Goal: Task Accomplishment & Management: Complete application form

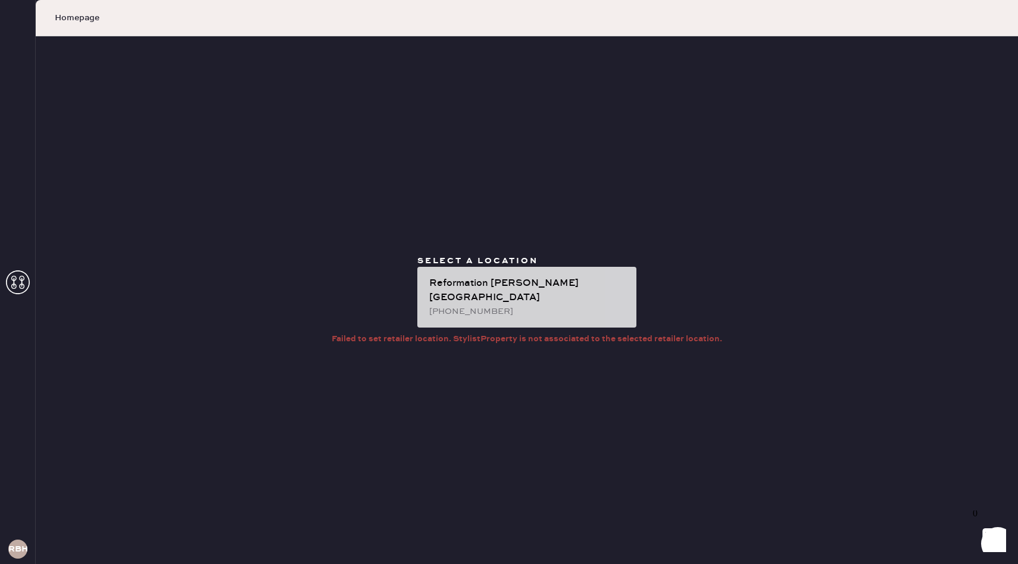
click at [519, 293] on div "Reformation [PERSON_NAME][GEOGRAPHIC_DATA]" at bounding box center [528, 290] width 198 height 29
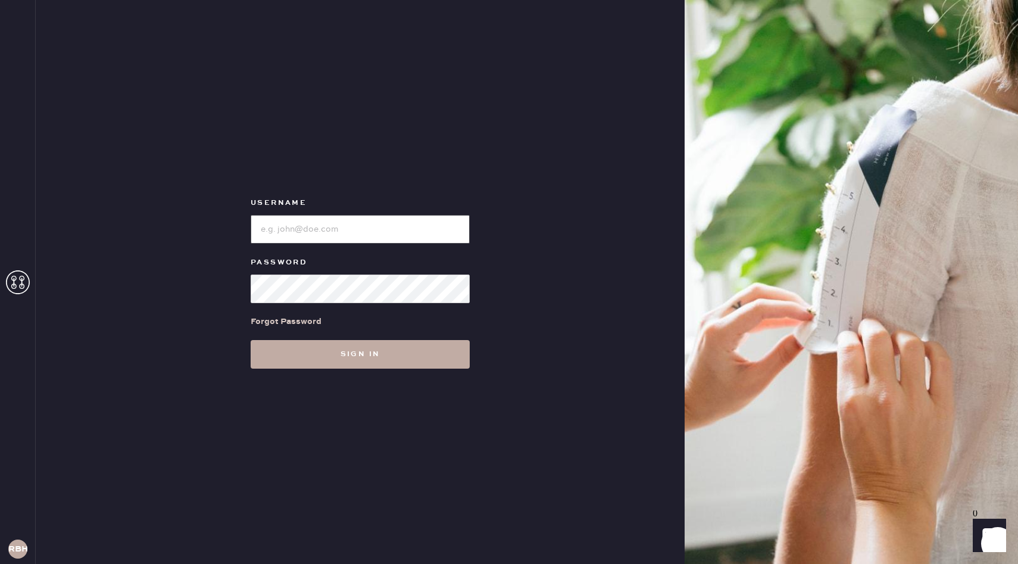
type input "reformationbeverlyhills"
click at [298, 365] on button "Sign in" at bounding box center [360, 354] width 219 height 29
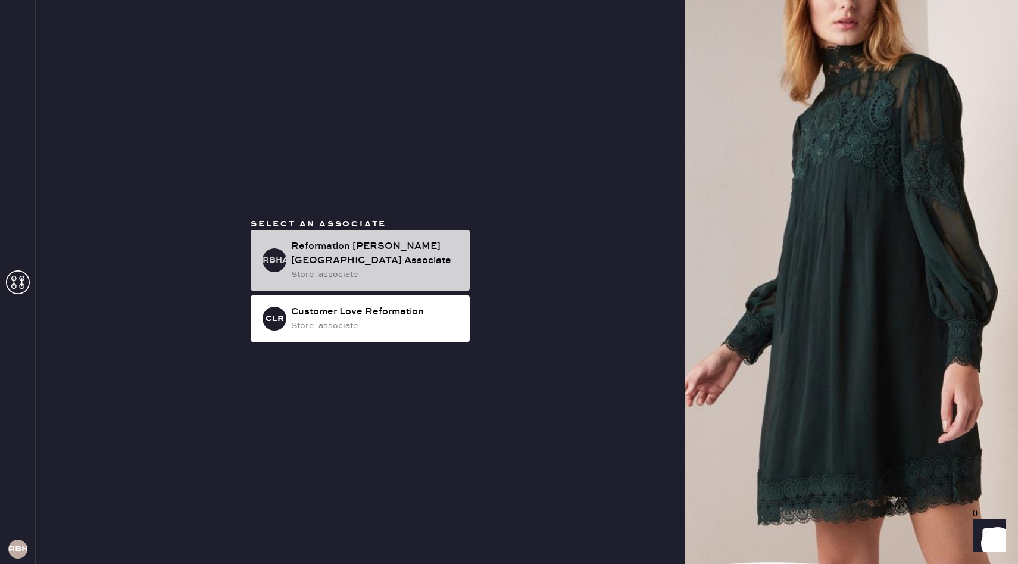
click at [356, 257] on div "Reformation [PERSON_NAME][GEOGRAPHIC_DATA] Associate" at bounding box center [375, 253] width 169 height 29
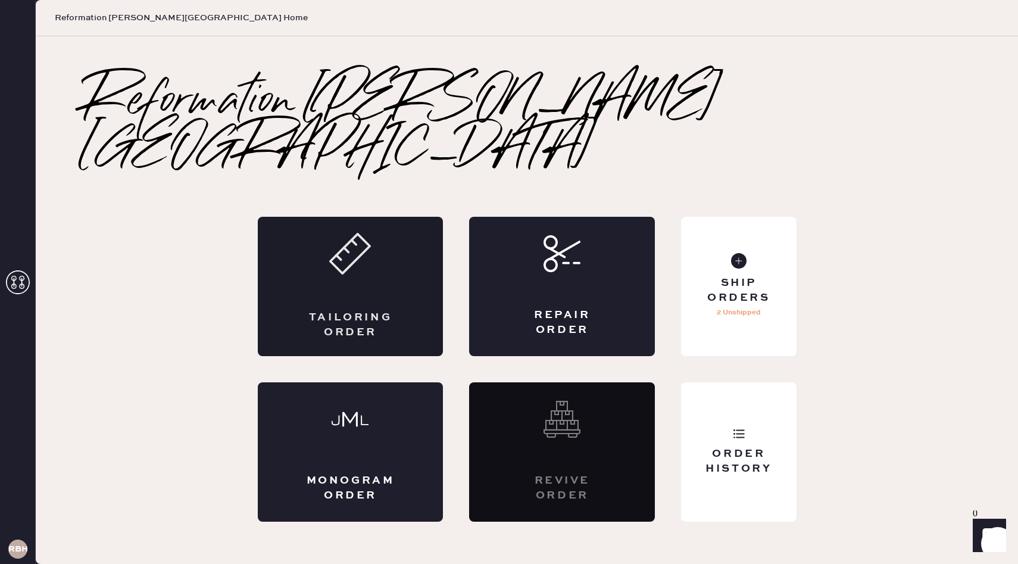
click at [390, 239] on div "Tailoring Order" at bounding box center [351, 286] width 186 height 139
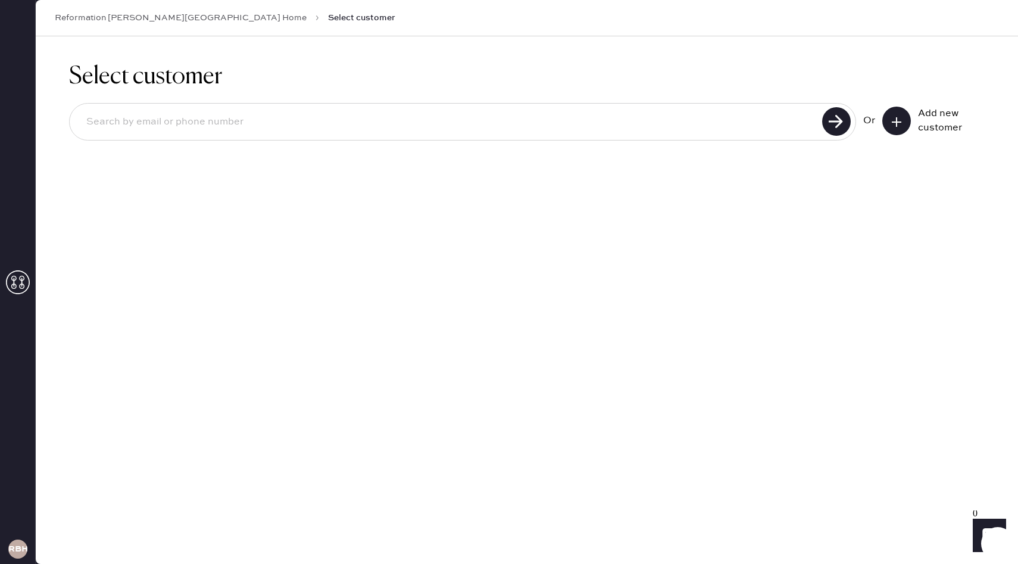
click at [504, 120] on input at bounding box center [448, 121] width 742 height 27
type input "[EMAIL_ADDRESS][DOMAIN_NAME]"
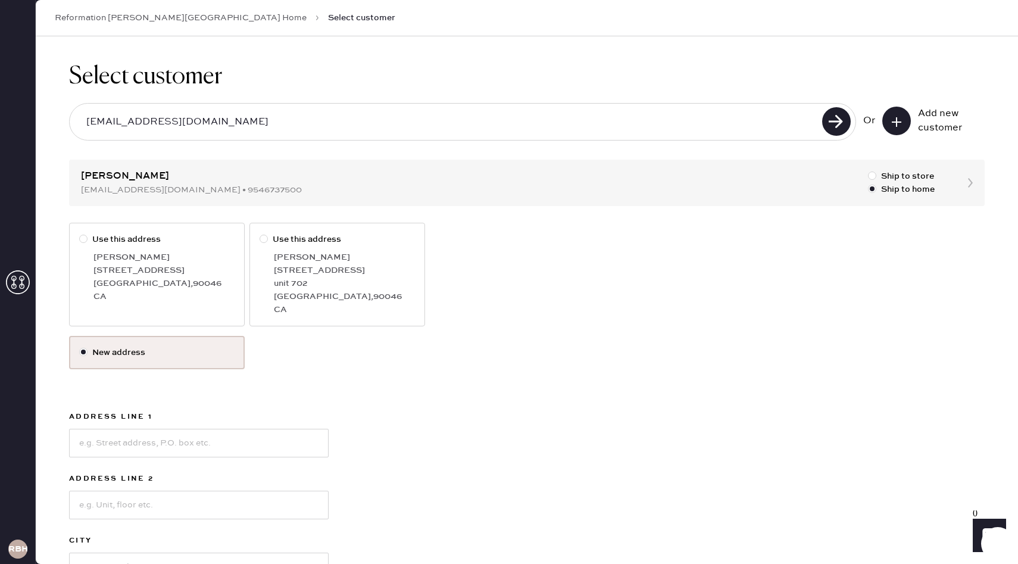
click at [82, 238] on div at bounding box center [83, 239] width 8 height 8
click at [80, 233] on input "Use this address" at bounding box center [79, 233] width 1 height 1
radio input "true"
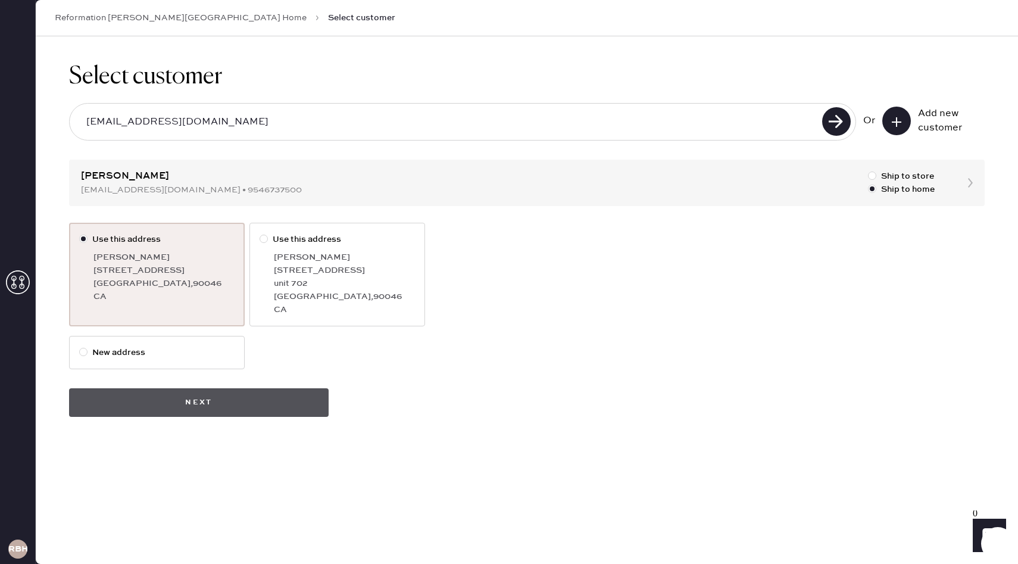
click at [164, 403] on button "Next" at bounding box center [199, 402] width 260 height 29
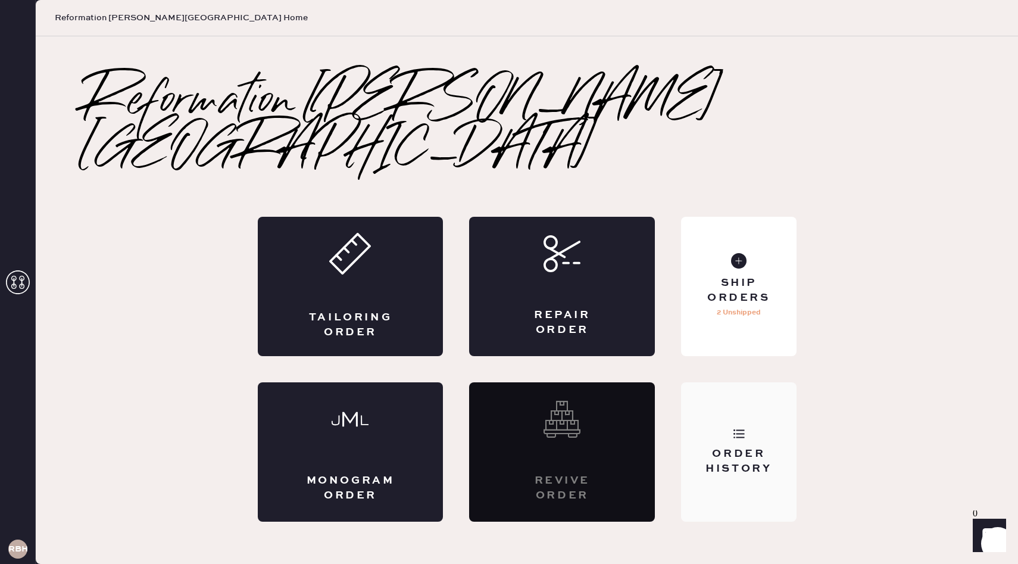
click at [763, 446] on div "Order History" at bounding box center [738, 461] width 96 height 30
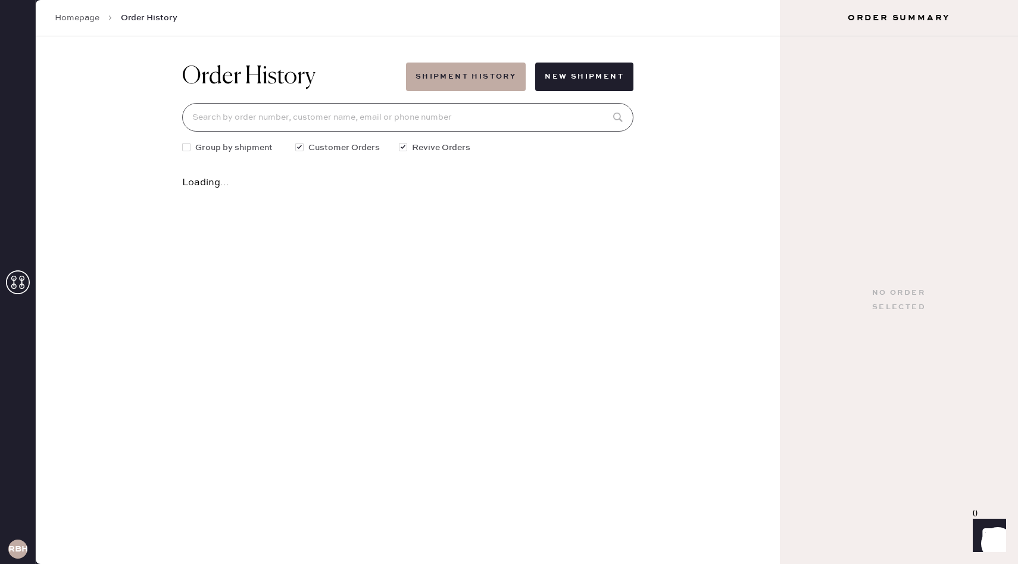
click at [280, 123] on input at bounding box center [407, 117] width 451 height 29
click at [227, 118] on input "[EMAIL_ADDRESS][DOMAIN_NAME]" at bounding box center [407, 117] width 451 height 29
type input "[EMAIL_ADDRESS][DOMAIN_NAME]"
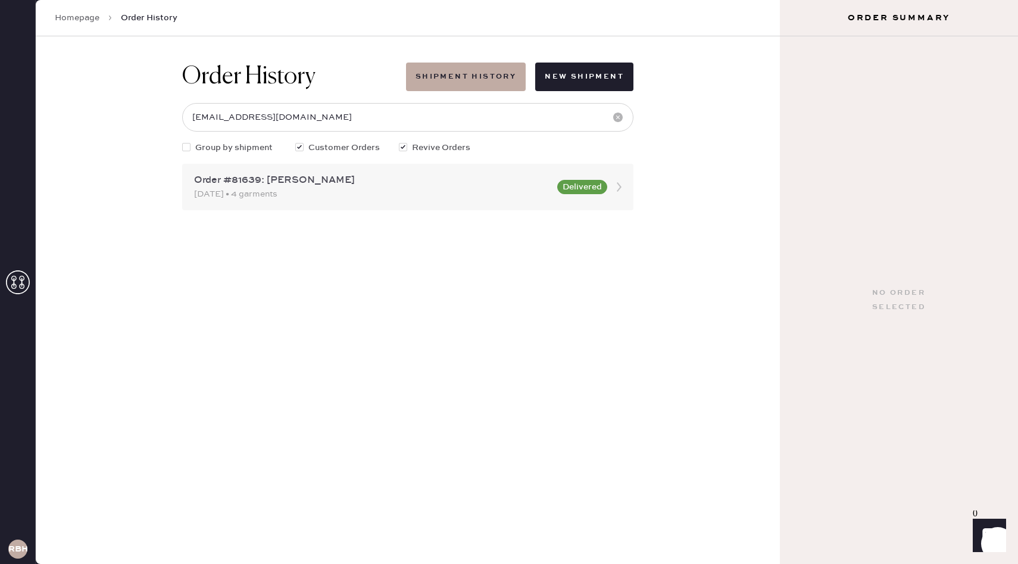
click at [341, 183] on div "Order #81639: [PERSON_NAME]" at bounding box center [372, 180] width 356 height 14
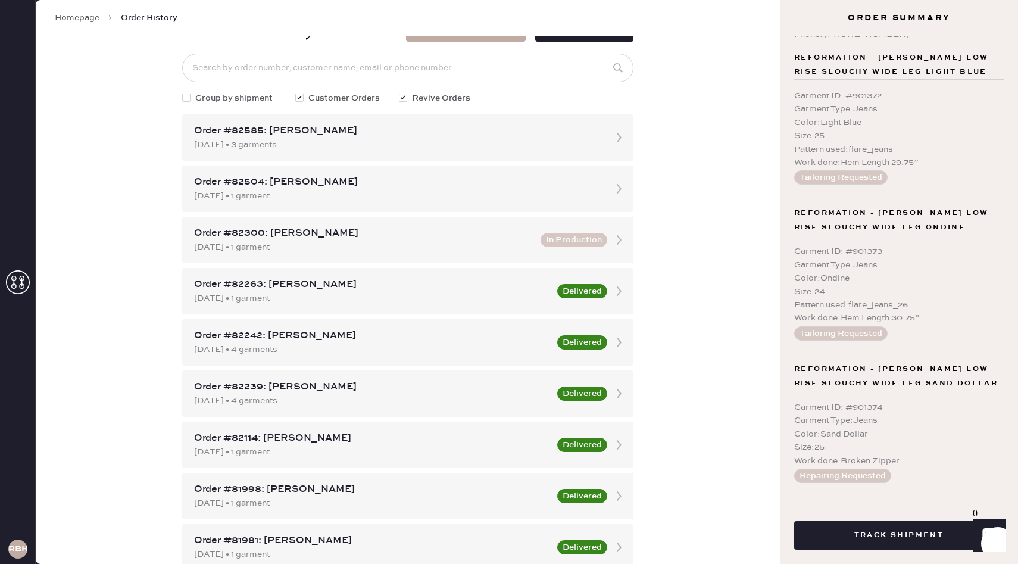
scroll to position [62, 0]
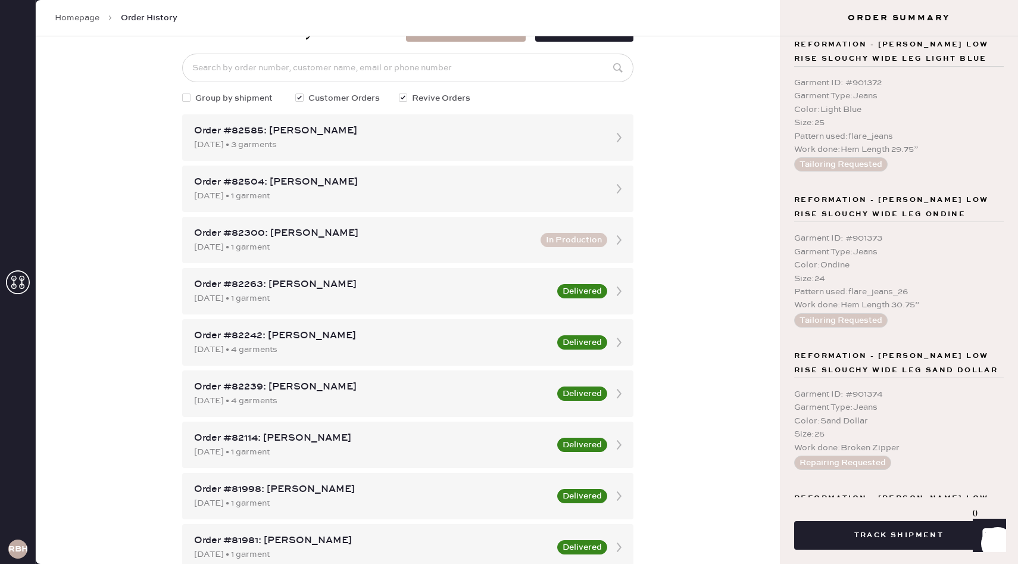
click at [884, 305] on div "Work done : Hem Length 30.75”" at bounding box center [899, 304] width 210 height 13
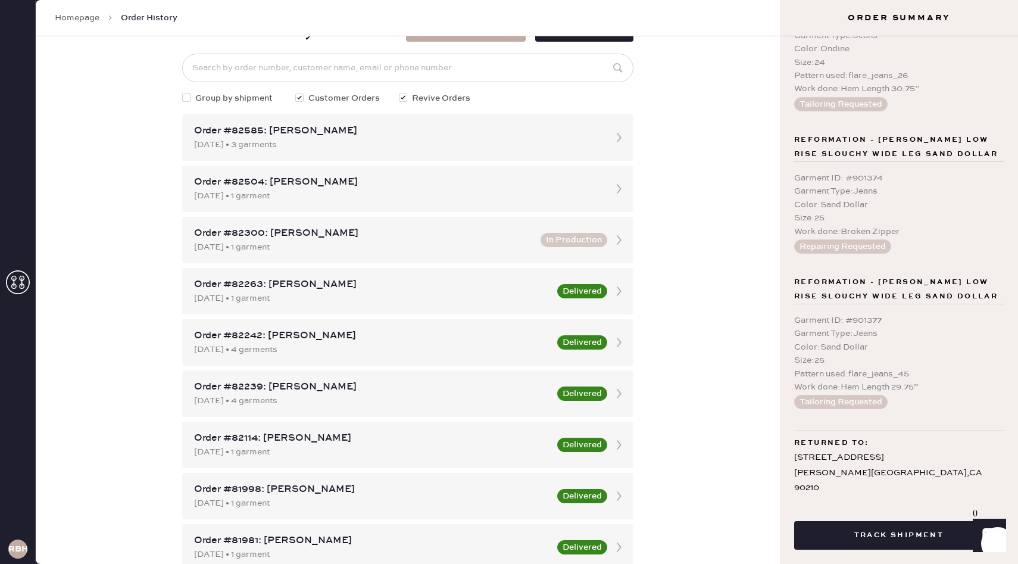
scroll to position [0, 0]
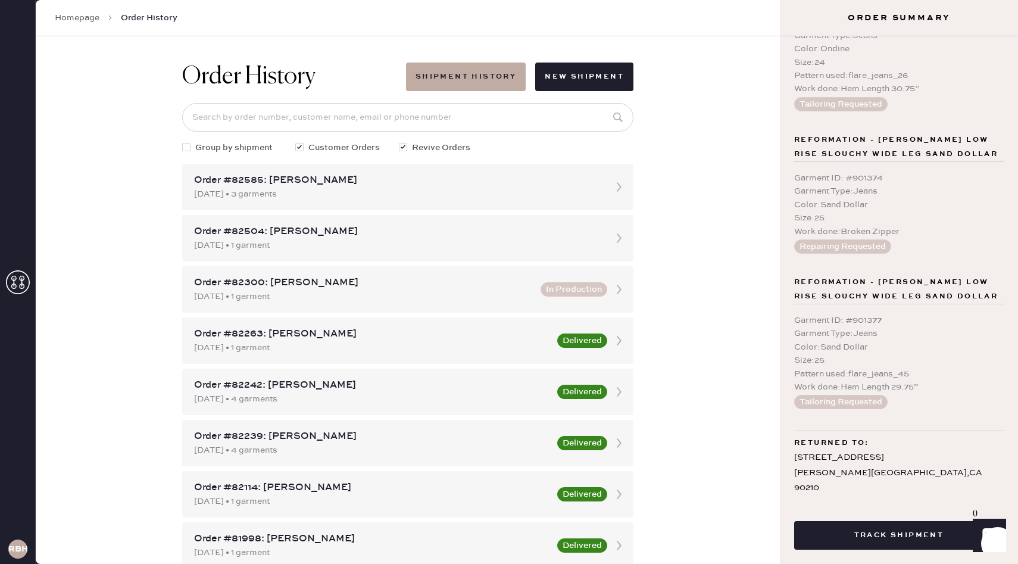
click at [114, 58] on div "Order History Shipment History New Shipment Group by shipment Customer Orders R…" at bounding box center [408, 299] width 744 height 527
click at [860, 201] on div "Color : Sand Dollar" at bounding box center [899, 204] width 210 height 13
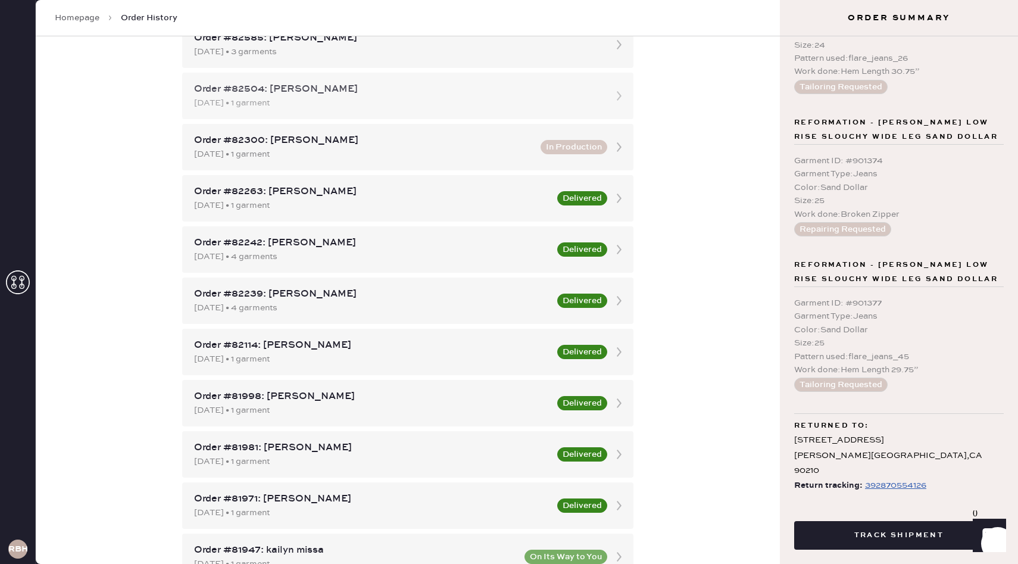
scroll to position [132, 0]
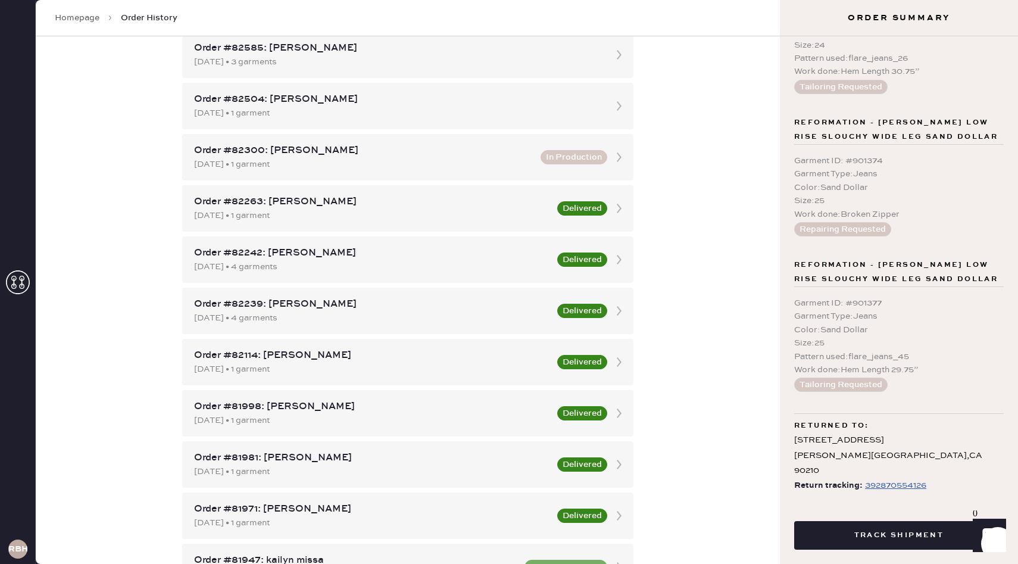
click at [840, 268] on span "Reformation - [PERSON_NAME] Low Rise Slouchy Wide Leg Sand Dollar" at bounding box center [899, 272] width 210 height 29
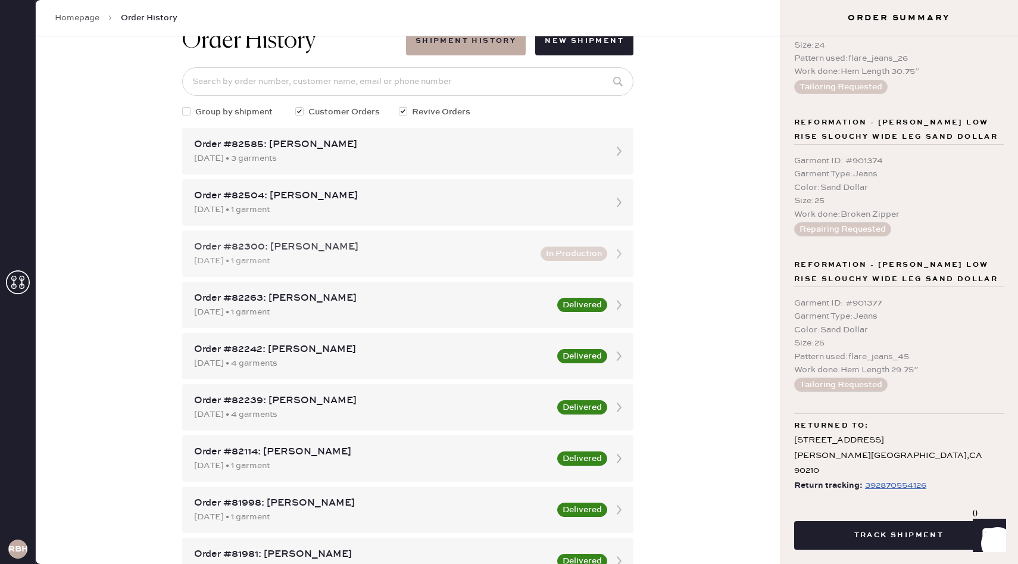
scroll to position [0, 0]
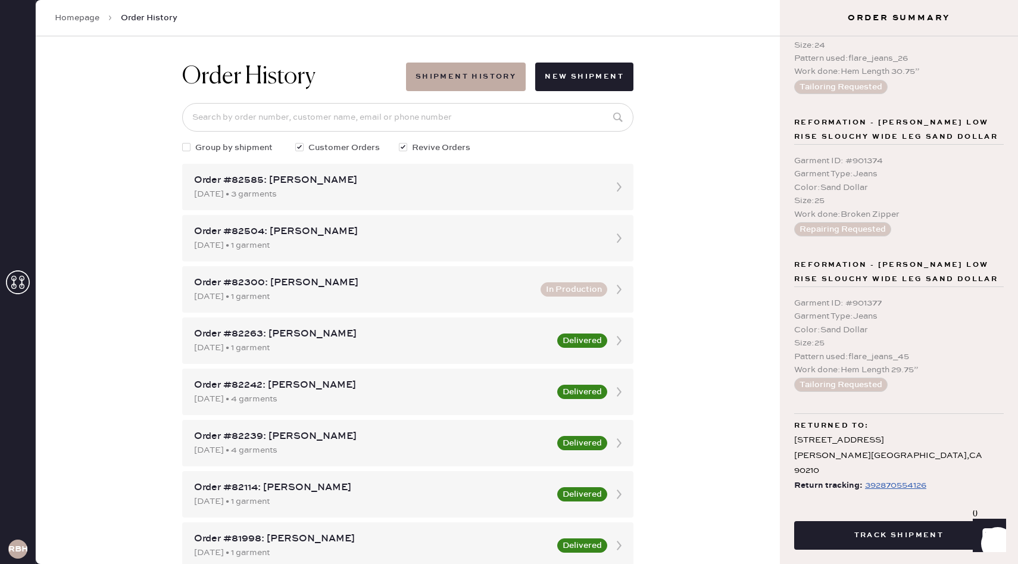
click at [80, 18] on link "Homepage" at bounding box center [77, 18] width 45 height 12
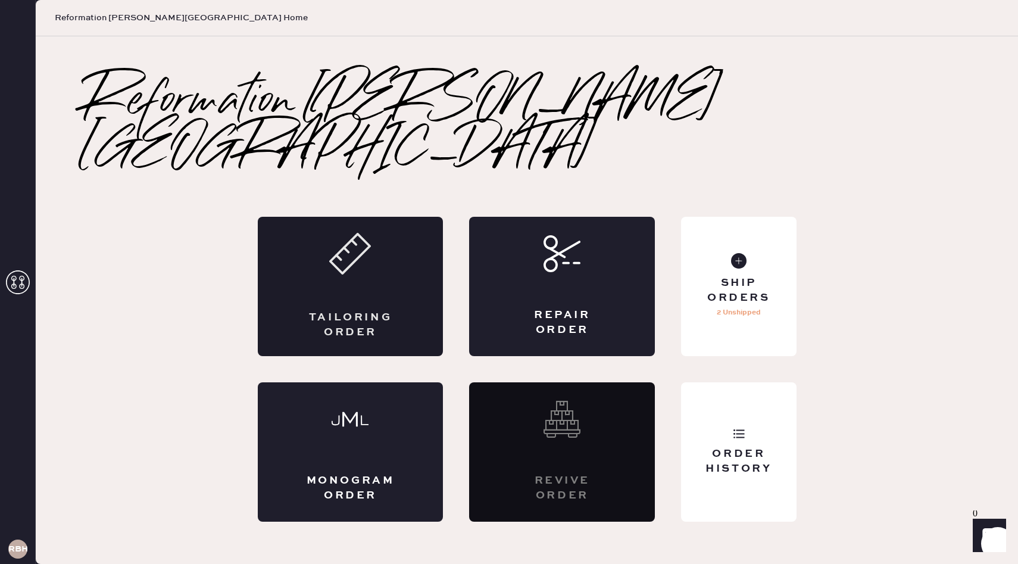
click at [393, 255] on div "Tailoring Order" at bounding box center [351, 286] width 186 height 139
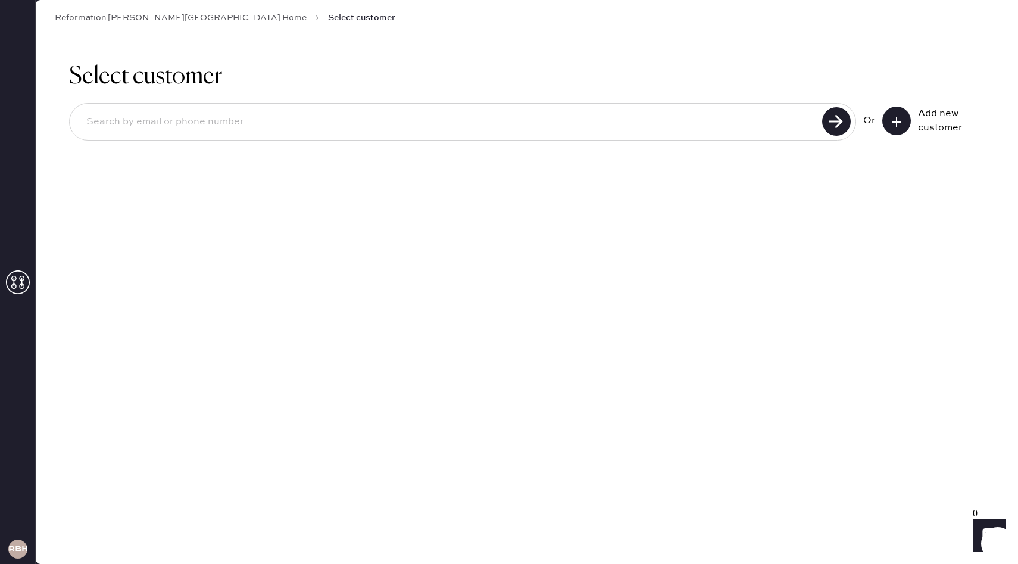
click at [186, 117] on input at bounding box center [448, 121] width 742 height 27
type input "[EMAIL_ADDRESS][DOMAIN_NAME]"
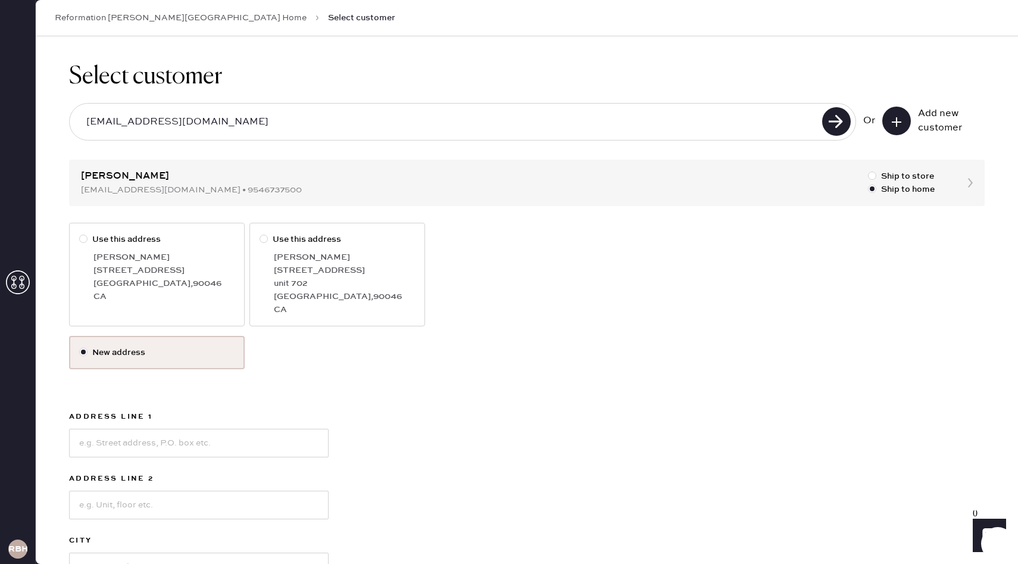
click at [82, 241] on div at bounding box center [83, 239] width 8 height 8
click at [80, 233] on input "Use this address" at bounding box center [79, 233] width 1 height 1
radio input "true"
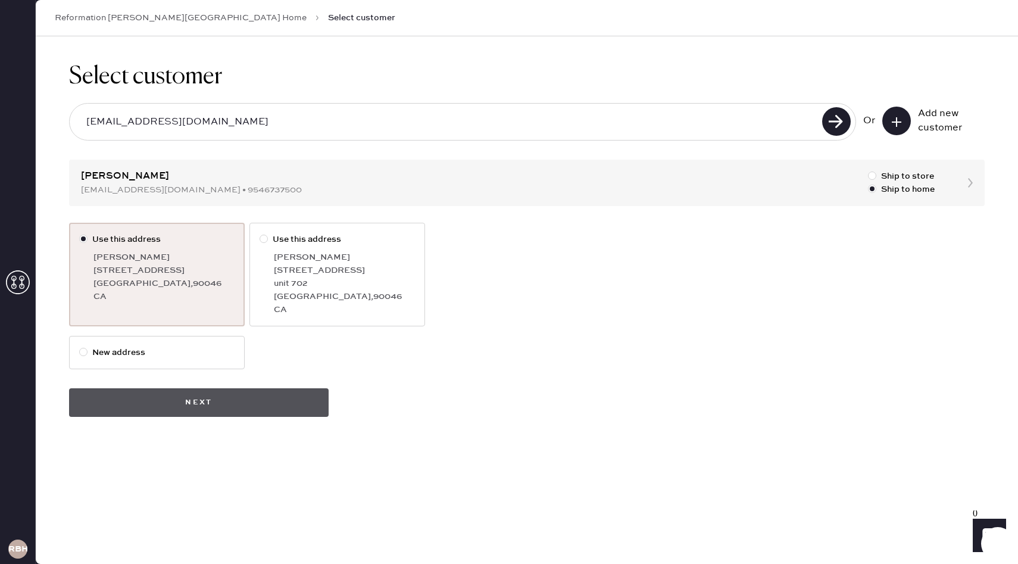
click at [135, 407] on button "Next" at bounding box center [199, 402] width 260 height 29
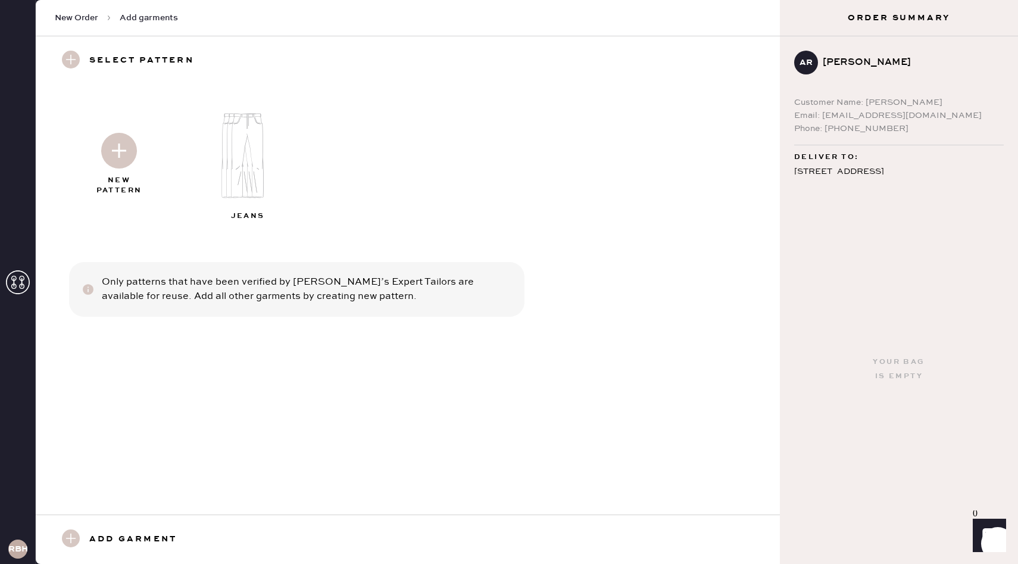
click at [240, 167] on img at bounding box center [252, 155] width 129 height 103
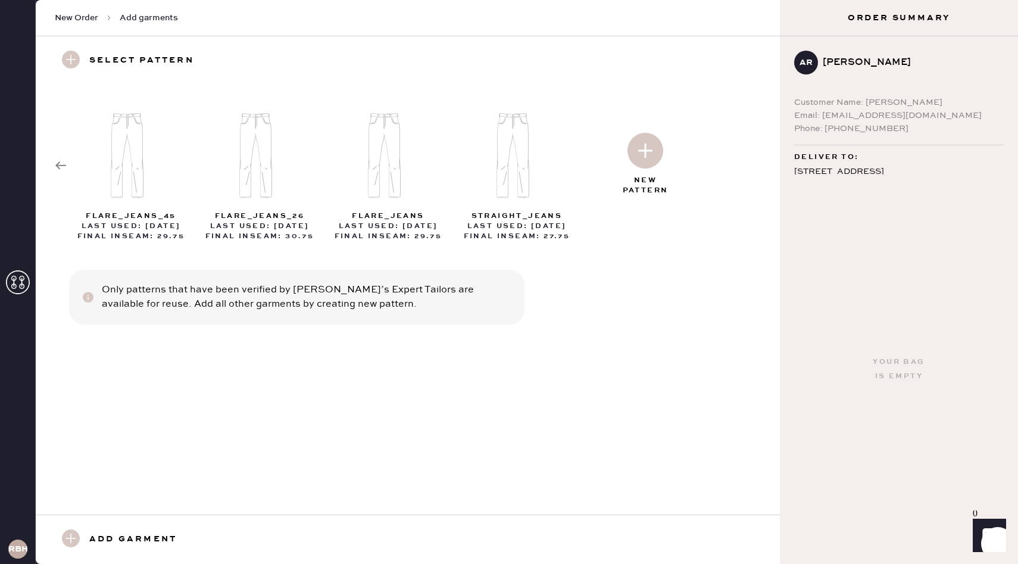
click at [258, 169] on img at bounding box center [260, 155] width 129 height 103
select select "2"
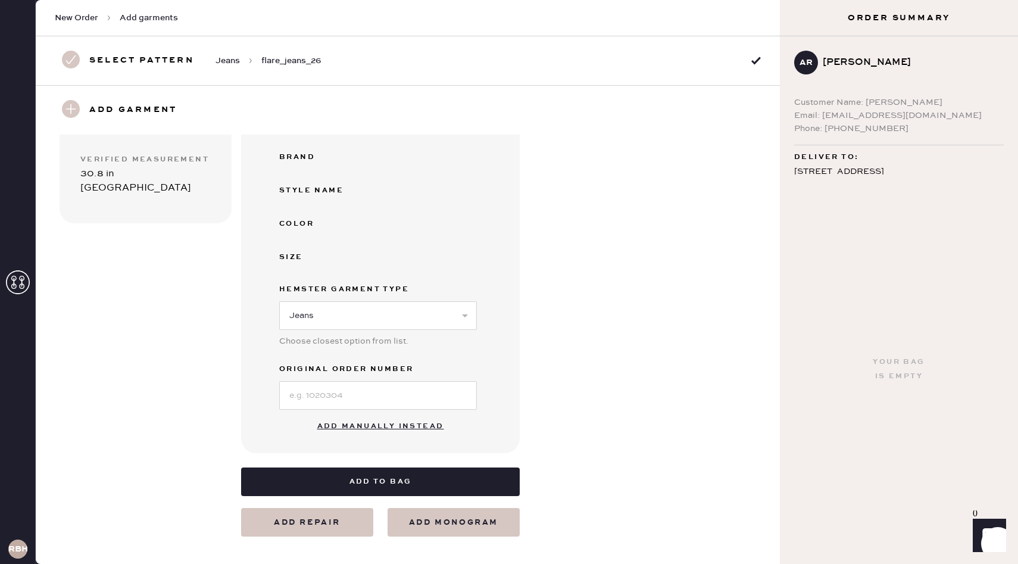
scroll to position [192, 0]
click at [339, 425] on button "Add manually instead" at bounding box center [380, 426] width 141 height 24
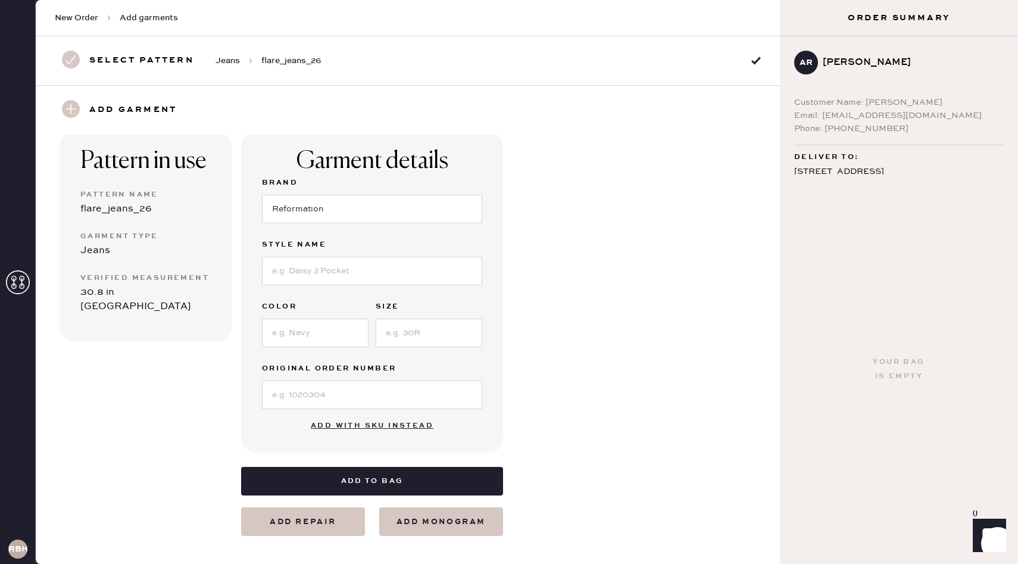
scroll to position [53, 0]
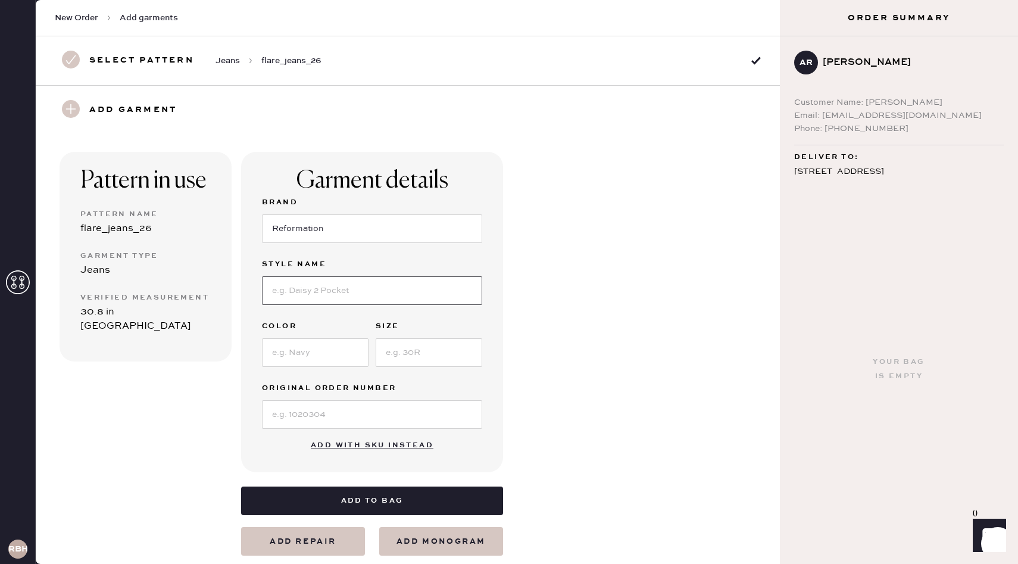
click at [294, 296] on input at bounding box center [372, 290] width 220 height 29
type input "[PERSON_NAME] Rise Slouchy Wide Leg"
click at [280, 355] on input at bounding box center [315, 352] width 107 height 29
type input "Mole"
click at [398, 356] on input at bounding box center [429, 352] width 107 height 29
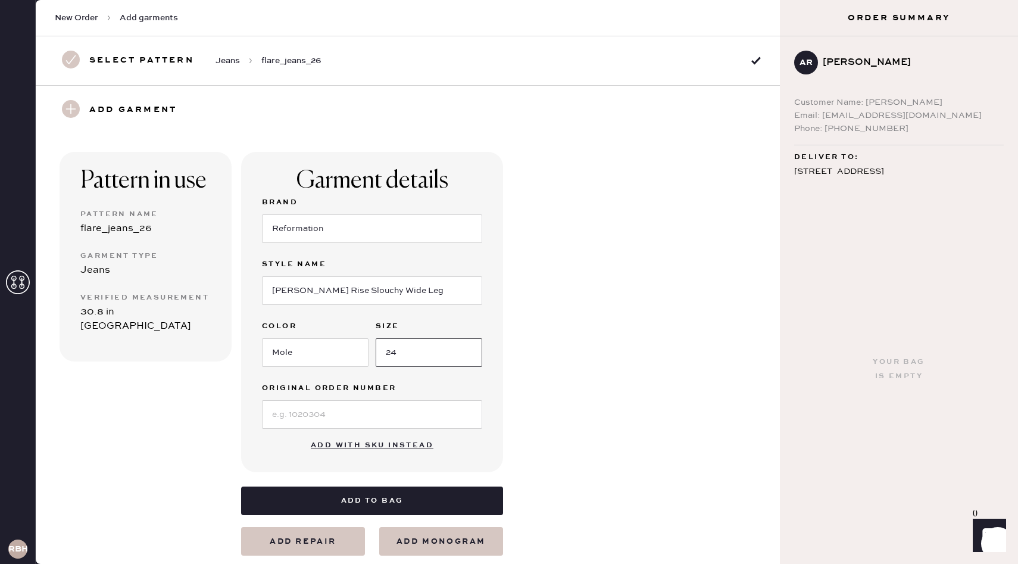
scroll to position [73, 0]
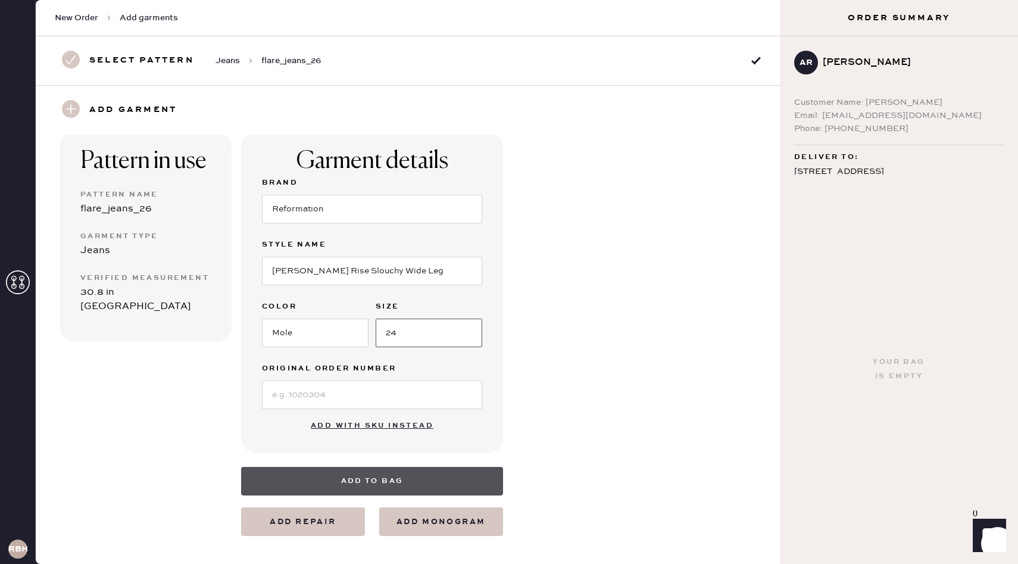
type input "24"
click at [307, 468] on button "Add to bag" at bounding box center [372, 481] width 262 height 29
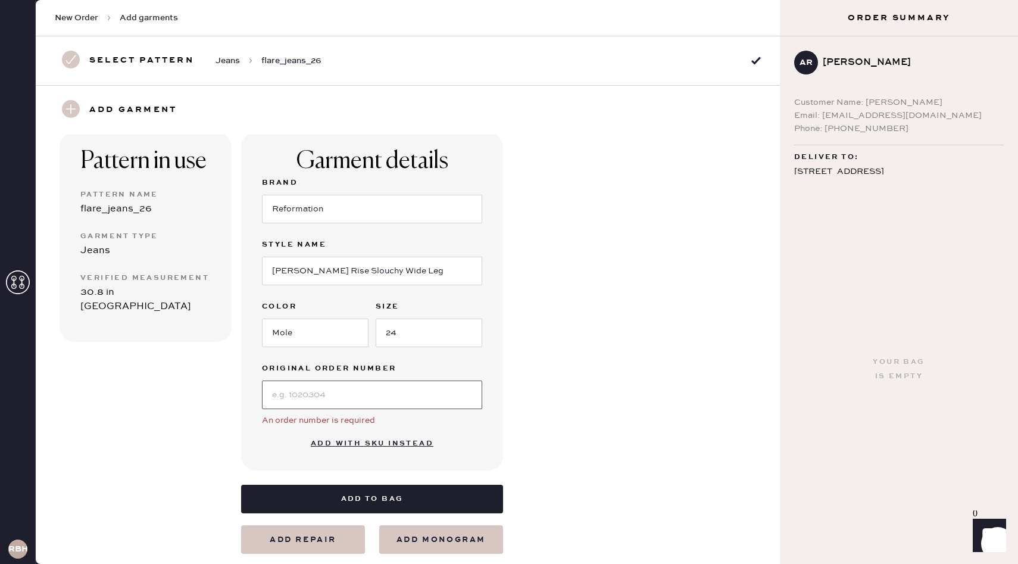
click at [301, 395] on input at bounding box center [372, 394] width 220 height 29
type input "9"
click at [271, 395] on input "901373" at bounding box center [372, 394] width 220 height 29
type input "#901373"
click at [532, 408] on div "Pattern in use Pattern Name flare_jeans_26 Garment Type Jeans Verified Measurem…" at bounding box center [408, 329] width 744 height 450
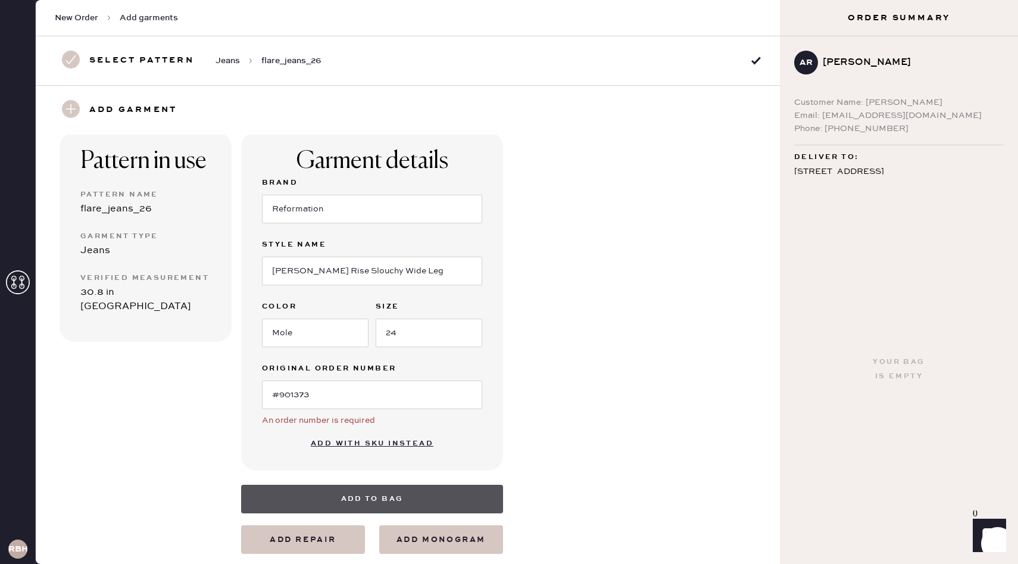
click at [367, 491] on button "Add to bag" at bounding box center [372, 499] width 262 height 29
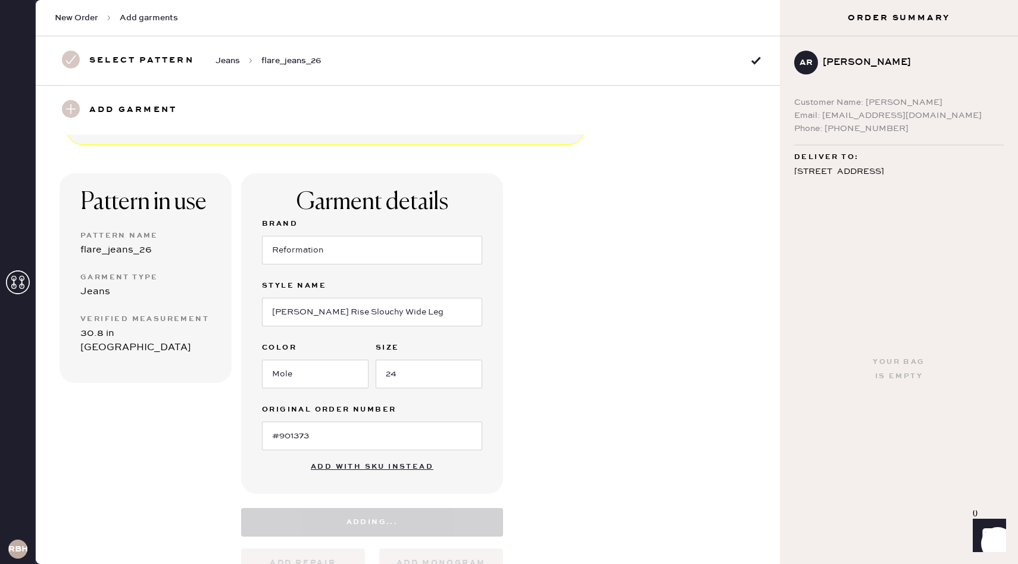
scroll to position [0, 0]
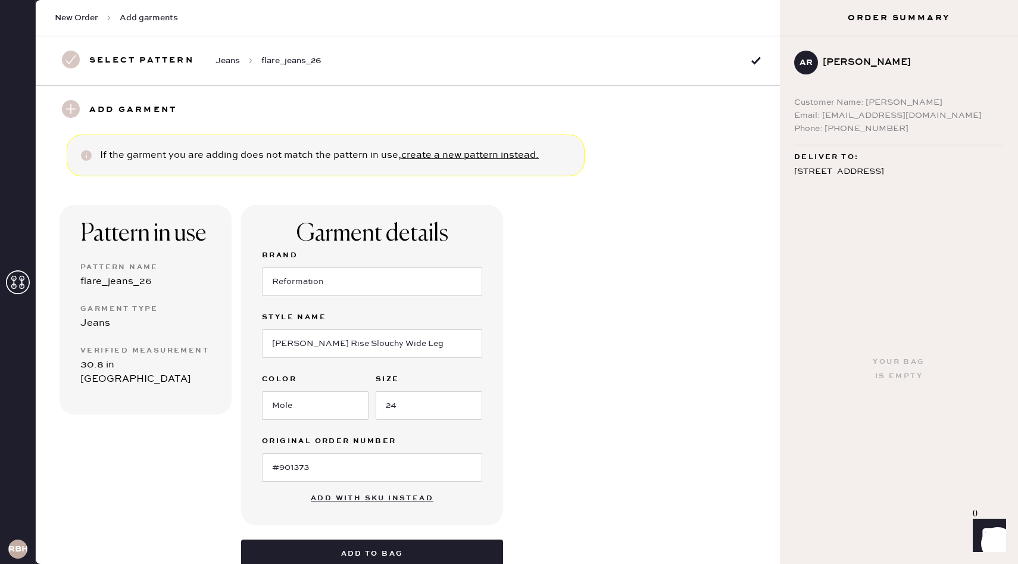
click at [446, 155] on link "create a new pattern instead." at bounding box center [469, 154] width 137 height 11
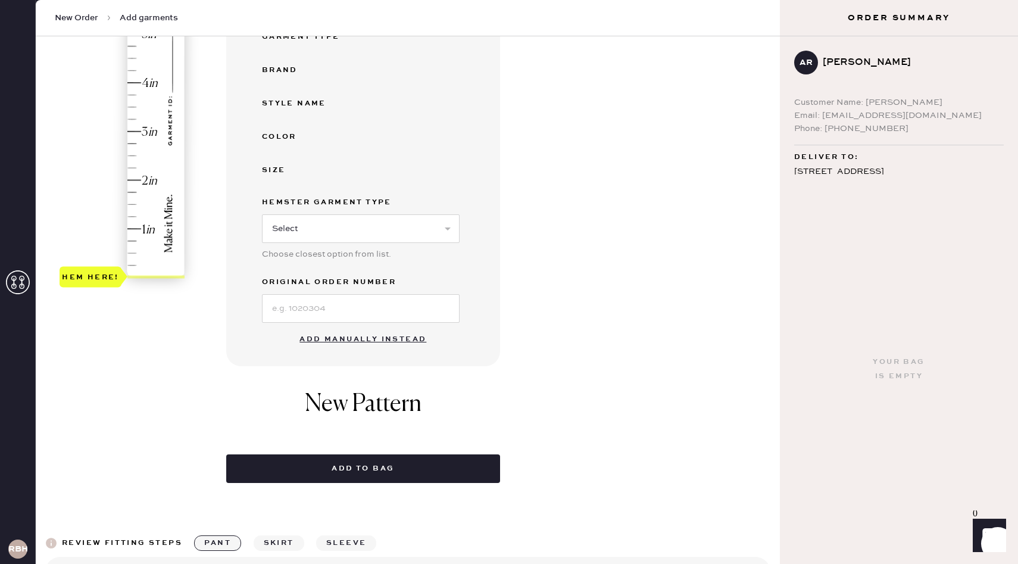
scroll to position [280, 0]
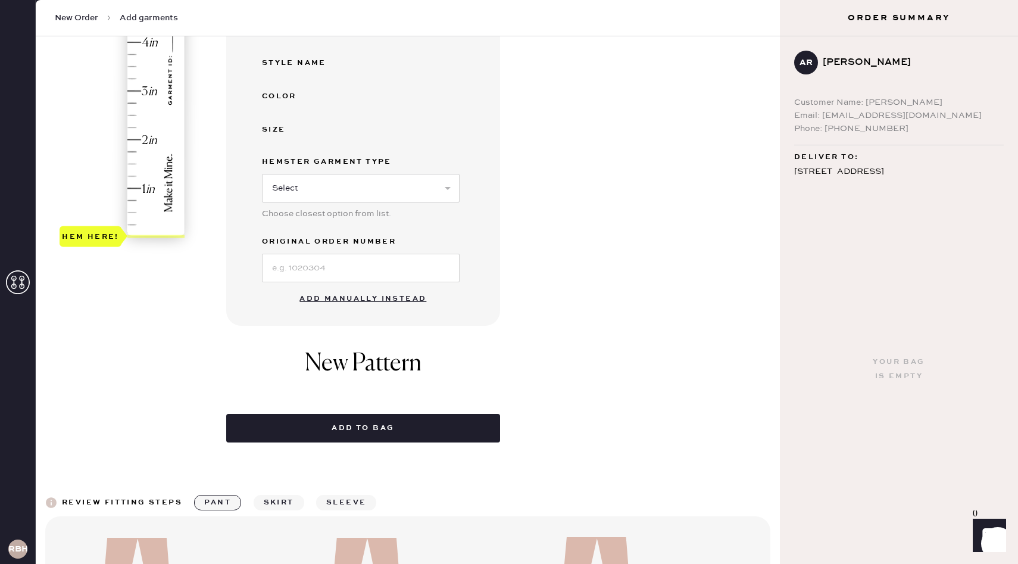
click at [321, 295] on button "Add manually instead" at bounding box center [362, 299] width 141 height 24
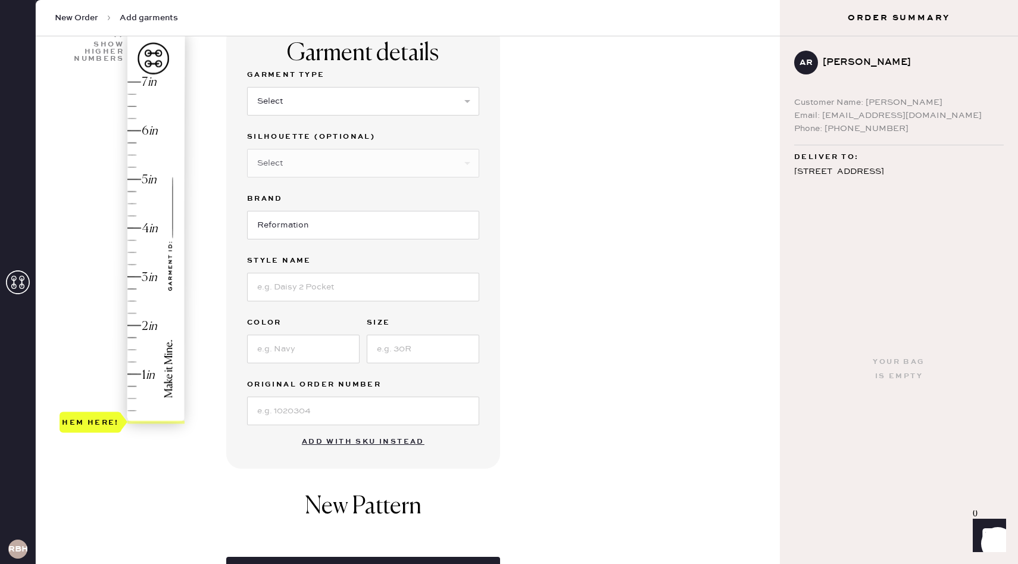
scroll to position [0, 0]
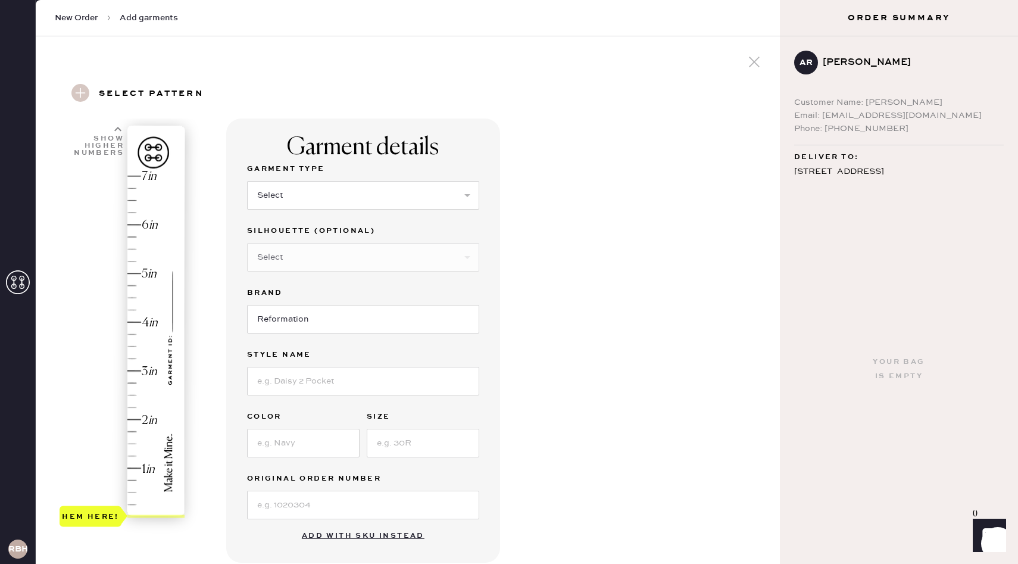
click at [77, 18] on span "New Order" at bounding box center [76, 18] width 43 height 12
click at [763, 64] on div at bounding box center [754, 63] width 23 height 25
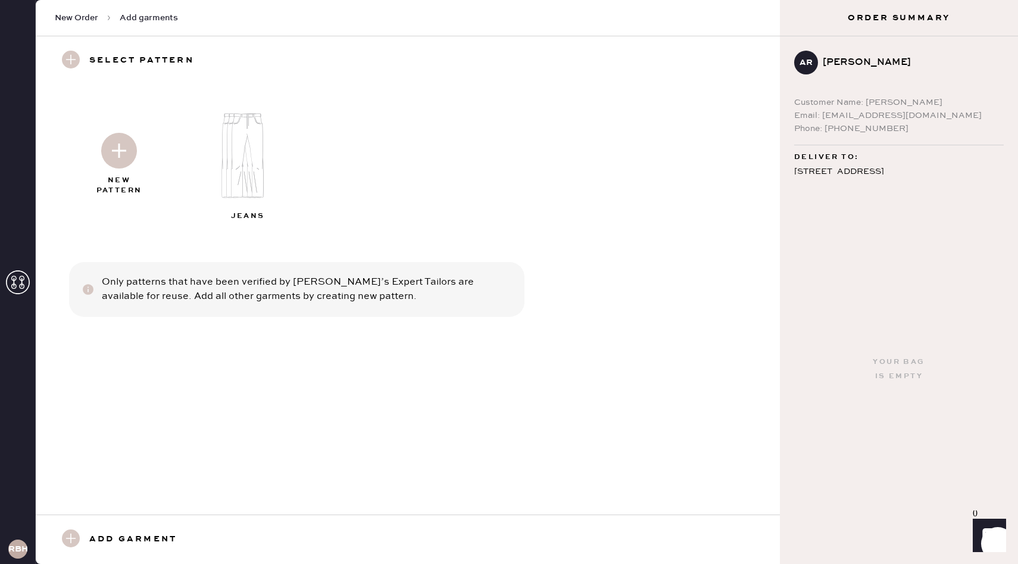
click at [252, 153] on img at bounding box center [252, 155] width 129 height 103
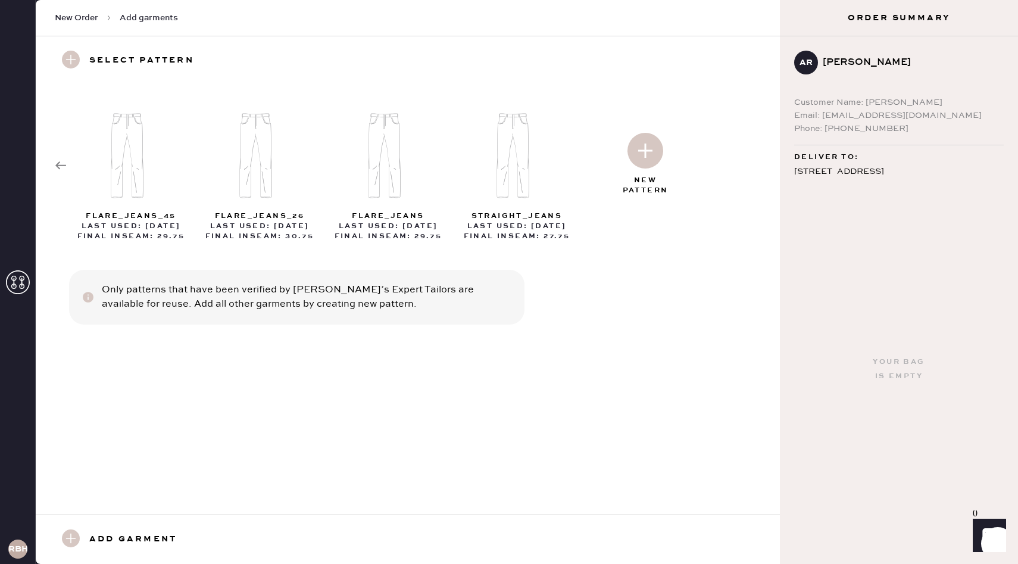
click at [260, 181] on img at bounding box center [260, 155] width 129 height 103
select select "2"
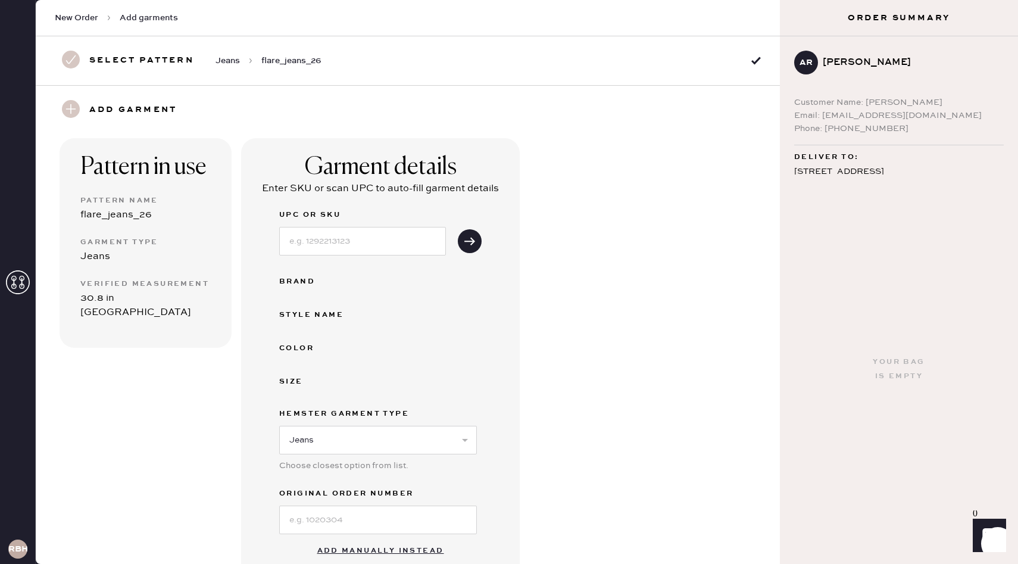
scroll to position [192, 0]
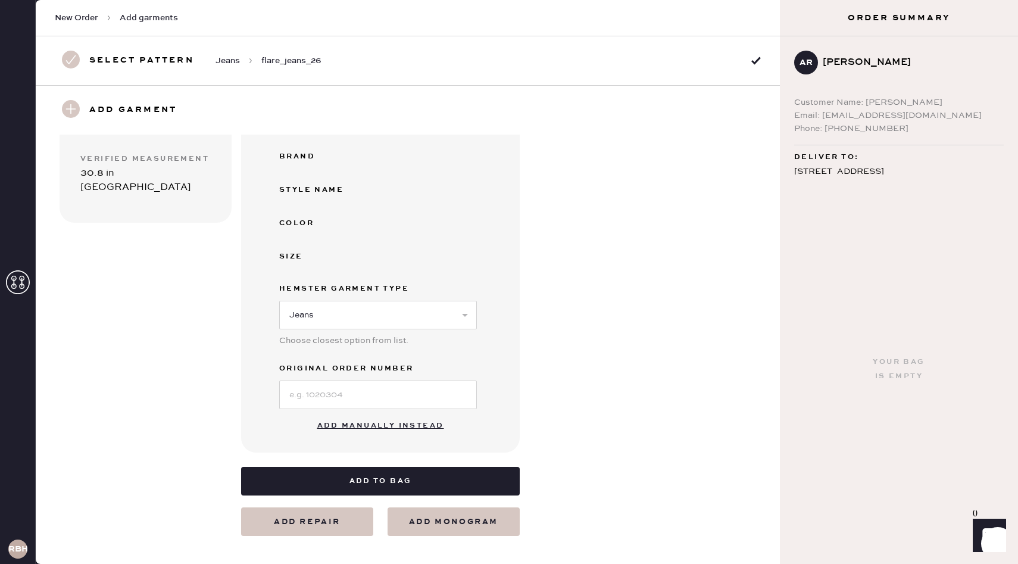
click at [330, 424] on button "Add manually instead" at bounding box center [380, 426] width 141 height 24
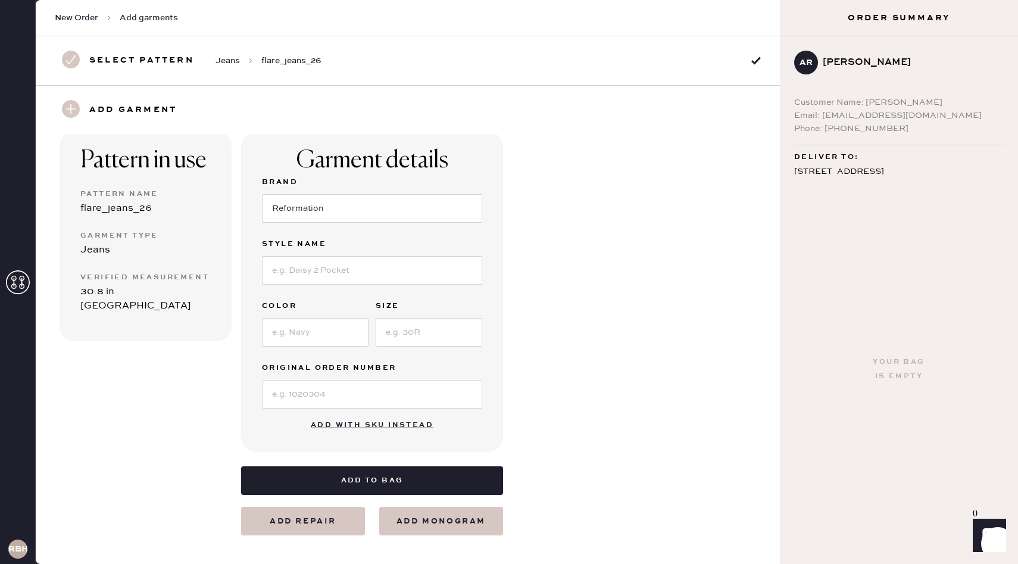
scroll to position [73, 0]
click at [282, 267] on input at bounding box center [372, 271] width 220 height 29
type input "[PERSON_NAME] Low Rise"
click at [280, 337] on input at bounding box center [315, 332] width 107 height 29
type input "Mole"
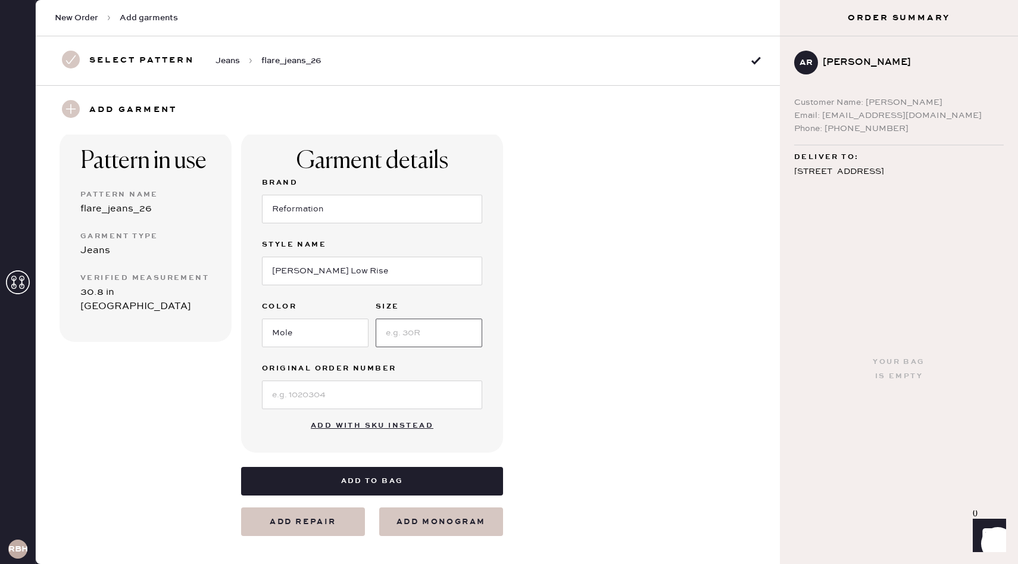
click at [406, 334] on input at bounding box center [429, 332] width 107 height 29
type input "24"
click at [315, 393] on input at bounding box center [372, 394] width 220 height 29
type input "81639"
click at [534, 390] on div "Pattern in use Pattern Name flare_jeans_26 Garment Type Jeans Verified Measurem…" at bounding box center [408, 320] width 744 height 432
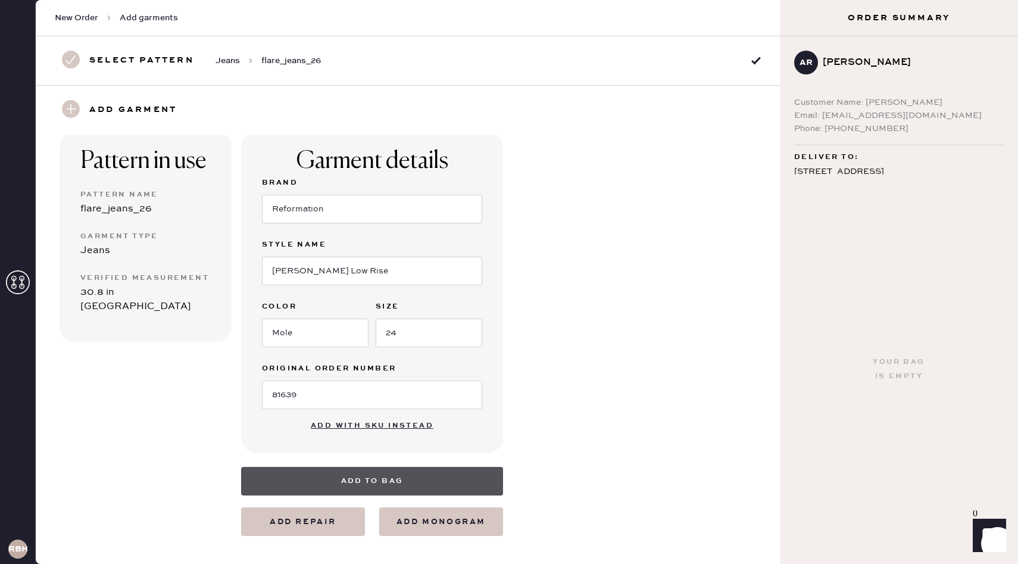
click at [331, 477] on button "Add to bag" at bounding box center [372, 481] width 262 height 29
click at [301, 479] on button "Add to bag" at bounding box center [372, 481] width 262 height 29
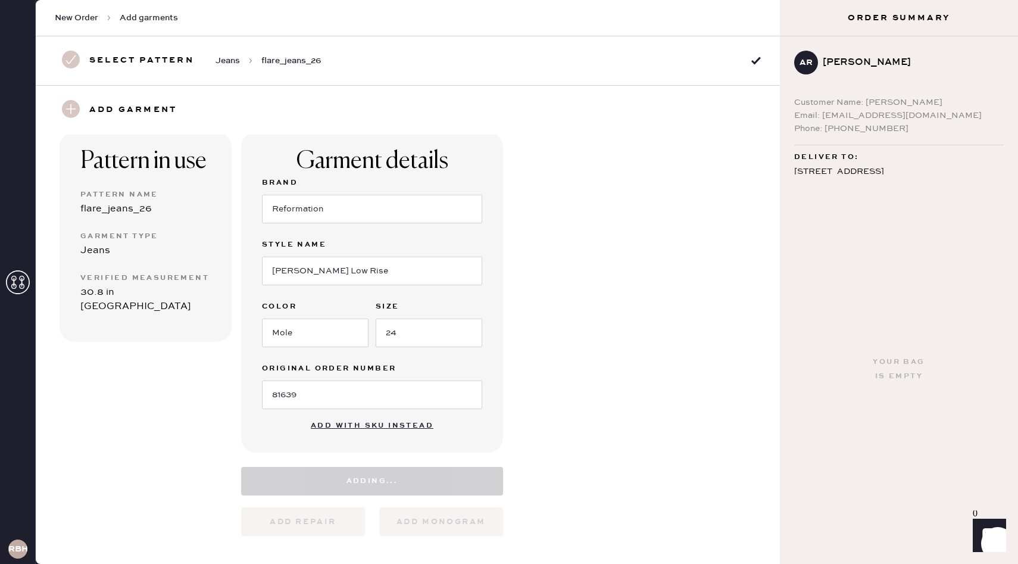
select select "2"
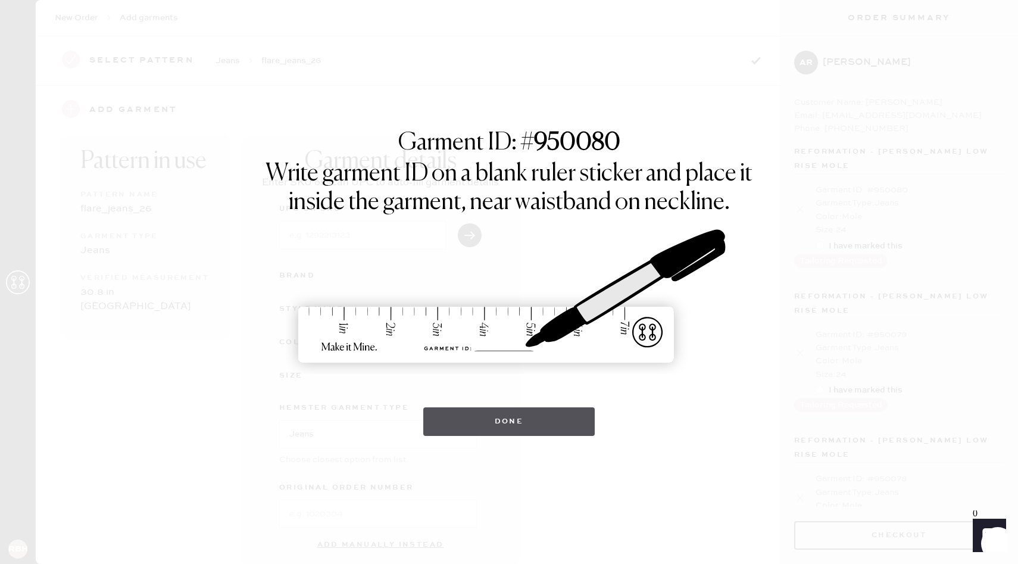
click at [471, 432] on button "Done" at bounding box center [509, 421] width 172 height 29
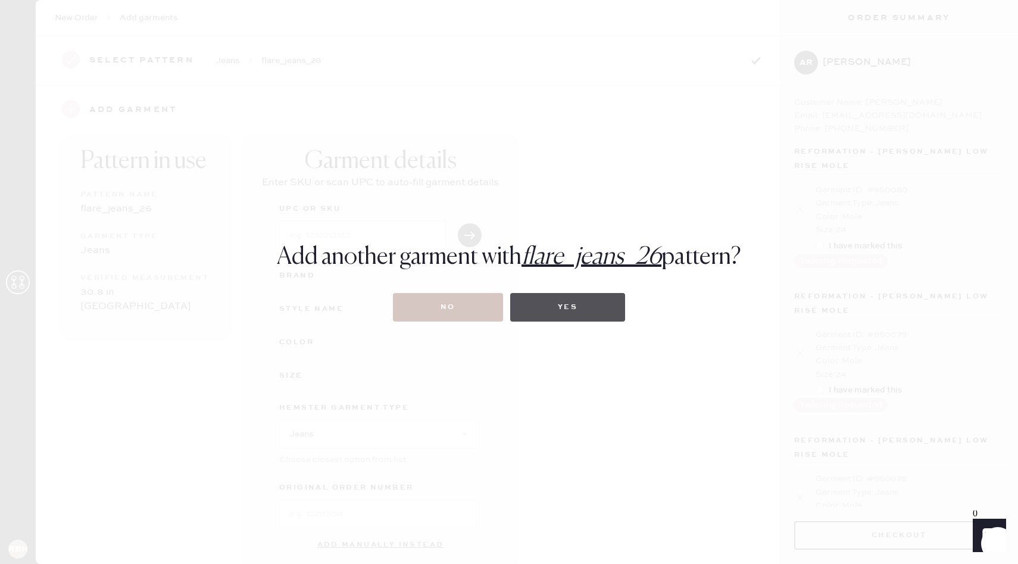
click at [571, 310] on button "Yes" at bounding box center [567, 307] width 115 height 29
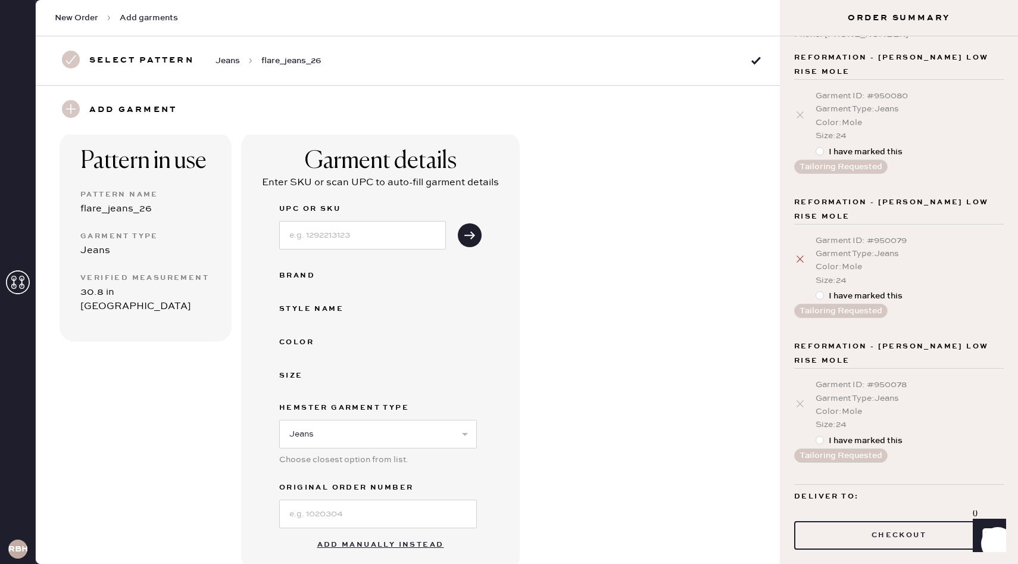
scroll to position [95, 0]
click at [797, 252] on icon at bounding box center [800, 258] width 12 height 12
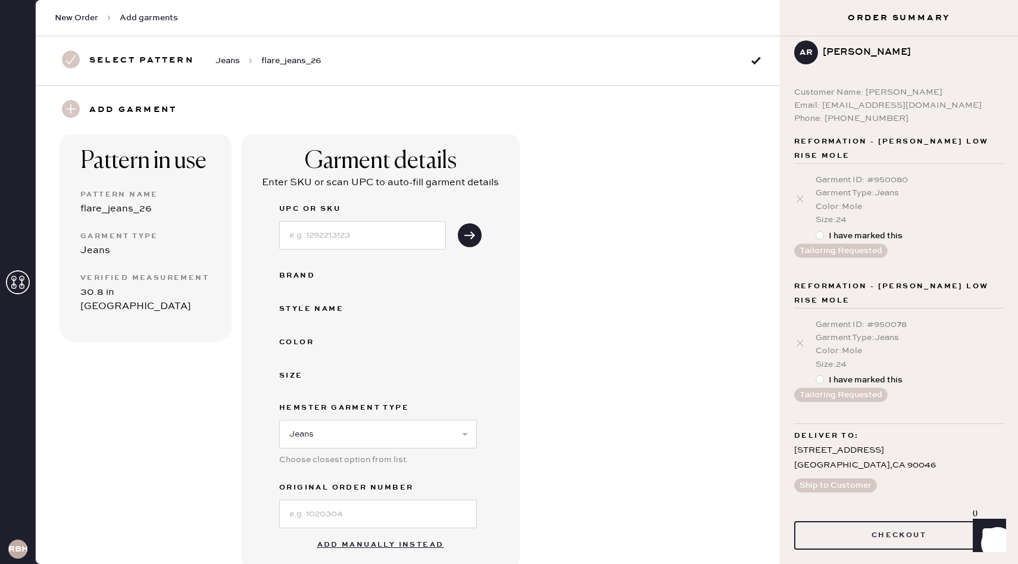
scroll to position [0, 0]
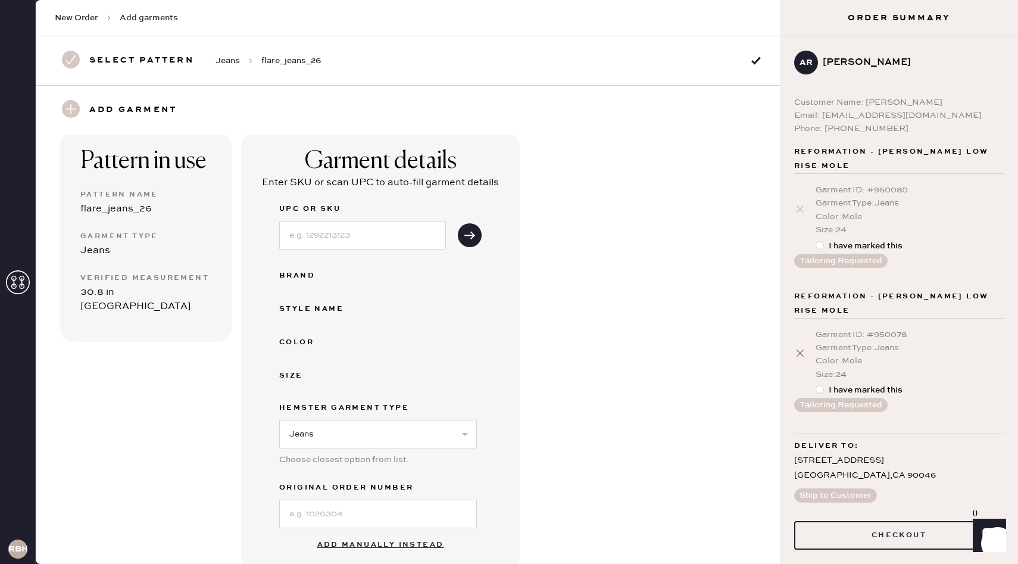
click at [798, 347] on icon at bounding box center [800, 353] width 12 height 12
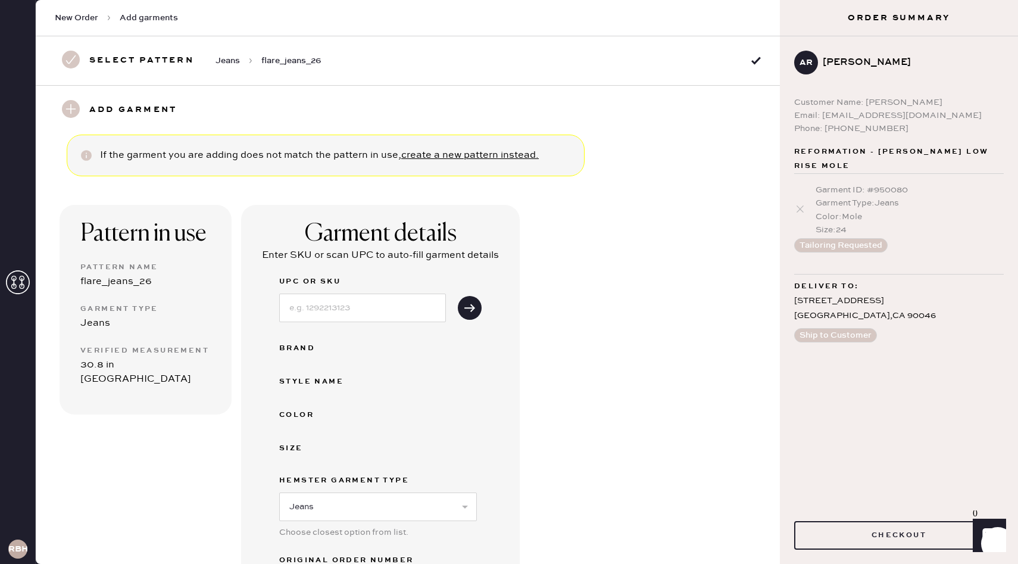
click at [411, 156] on link "create a new pattern instead." at bounding box center [469, 154] width 137 height 11
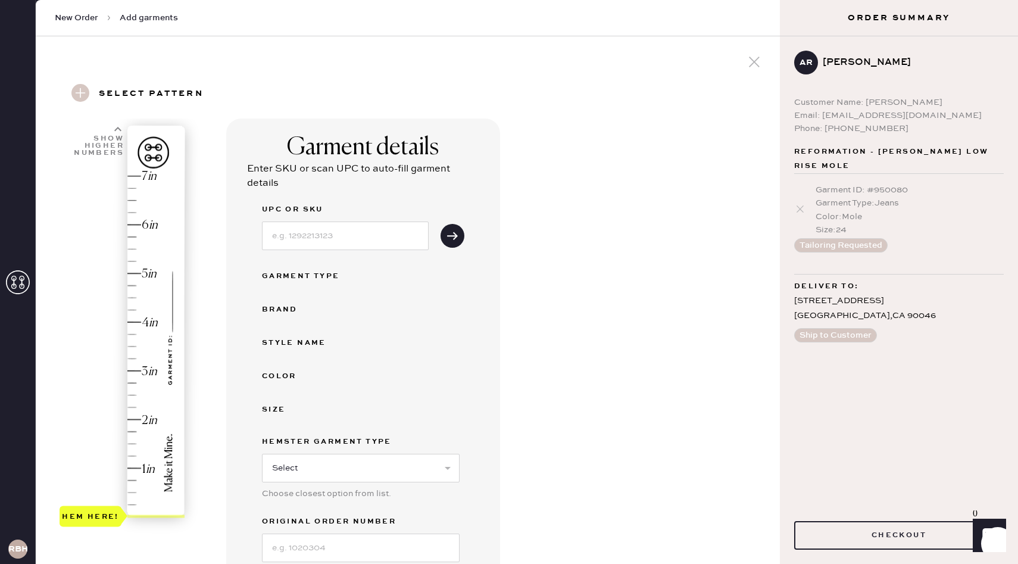
click at [757, 58] on use at bounding box center [754, 62] width 11 height 11
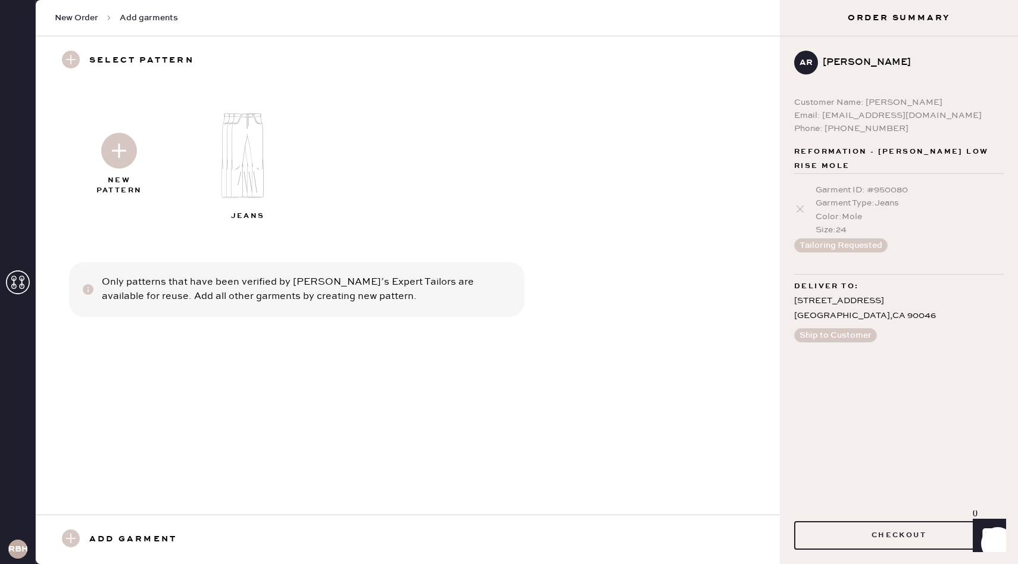
click at [254, 151] on img at bounding box center [252, 155] width 129 height 103
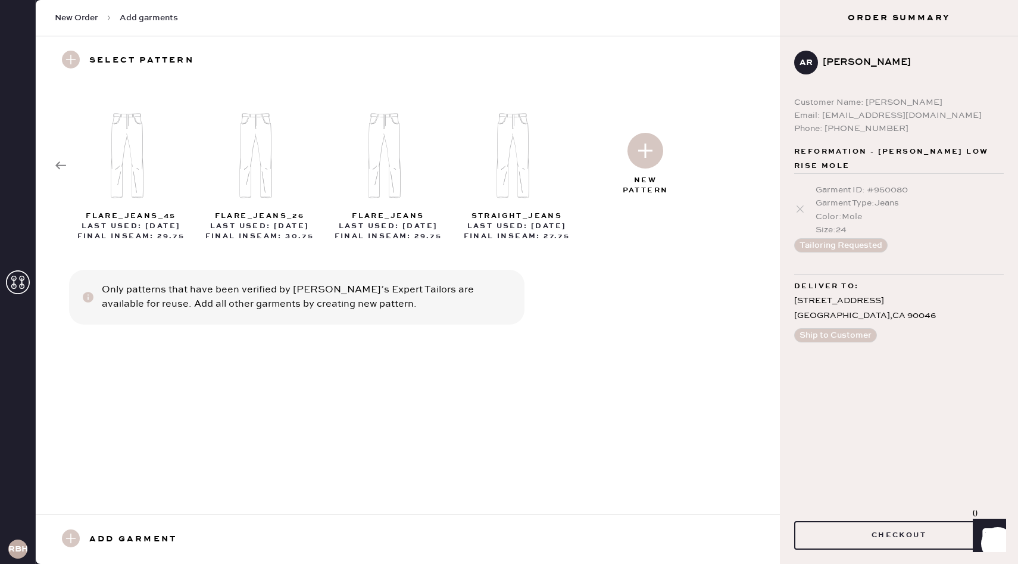
click at [392, 168] on img at bounding box center [389, 155] width 129 height 103
select select "2"
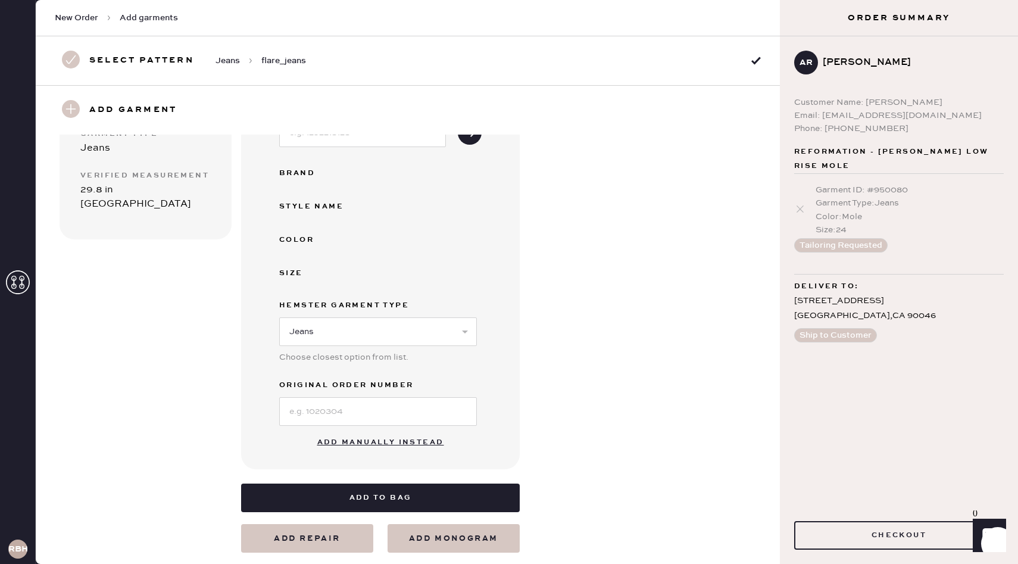
click at [373, 439] on button "Add manually instead" at bounding box center [380, 442] width 141 height 24
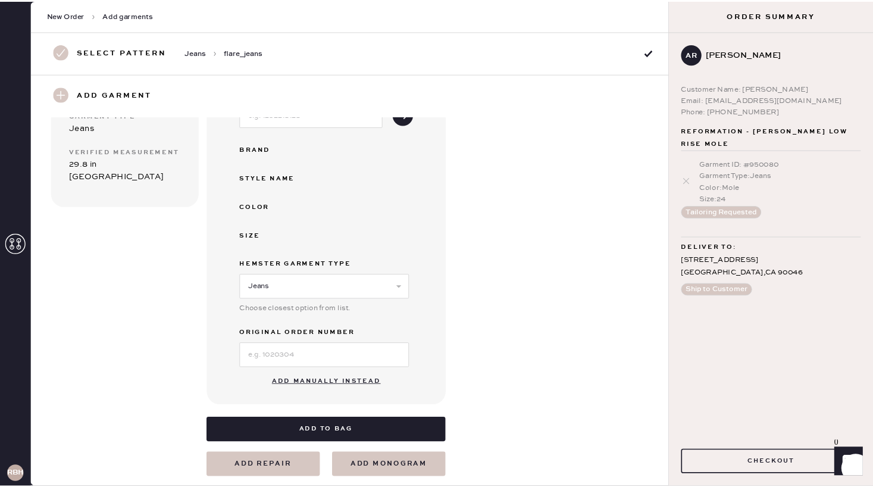
scroll to position [73, 0]
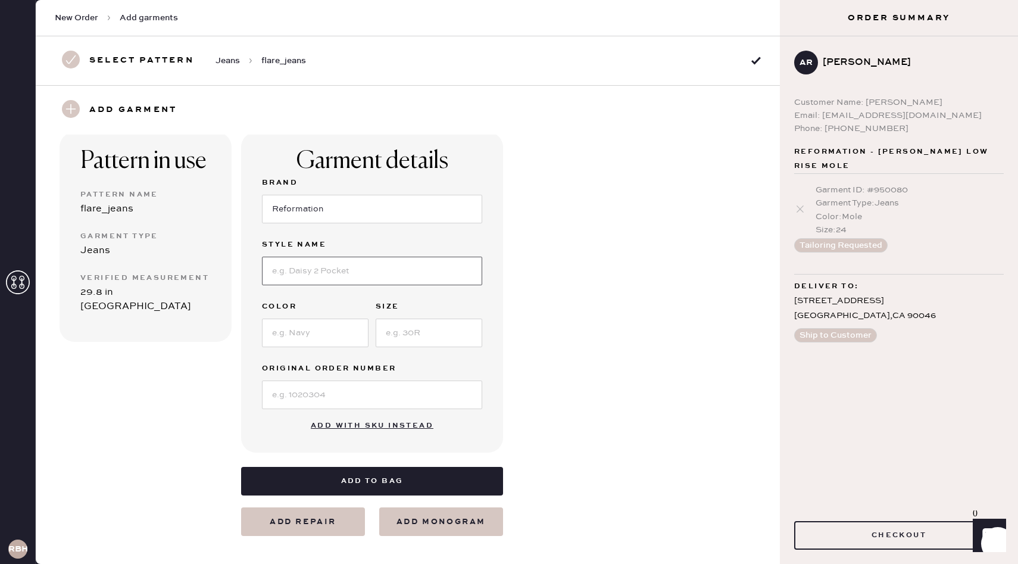
click at [299, 264] on input at bounding box center [372, 271] width 220 height 29
type input "[PERSON_NAME] Low Rise"
click at [271, 329] on input at bounding box center [315, 332] width 107 height 29
type input "[GEOGRAPHIC_DATA]"
type input "25"
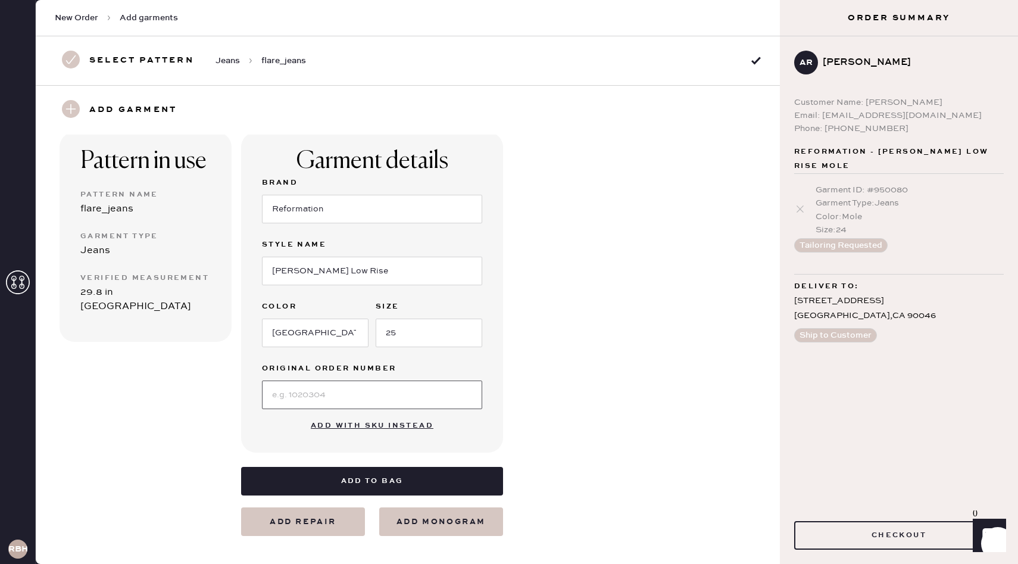
click at [282, 400] on input at bounding box center [372, 394] width 220 height 29
type input "81639"
click at [539, 391] on div "Pattern in use Pattern Name flare_jeans Garment Type Jeans Verified Measurement…" at bounding box center [408, 320] width 744 height 432
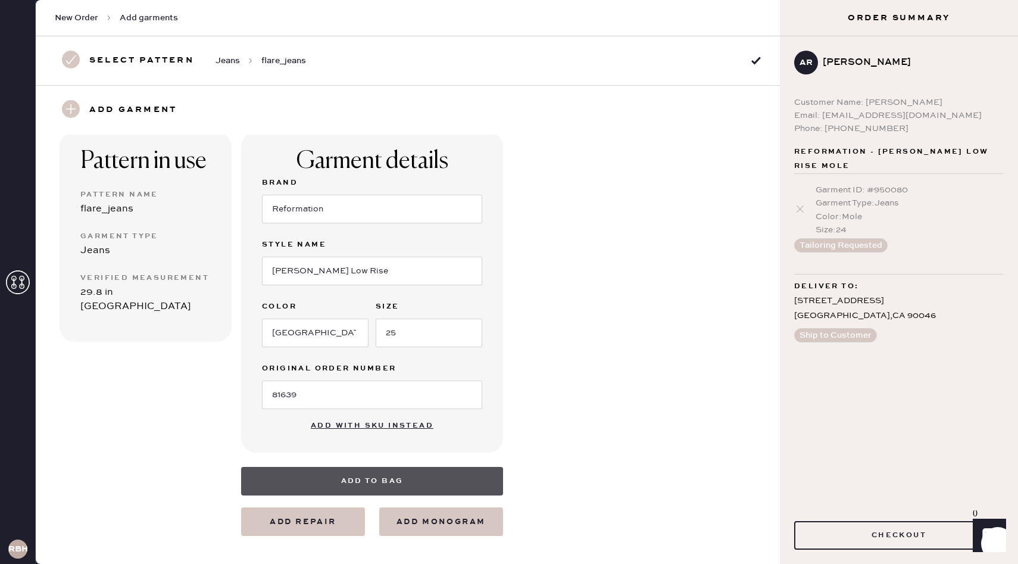
click at [318, 477] on button "Add to bag" at bounding box center [372, 481] width 262 height 29
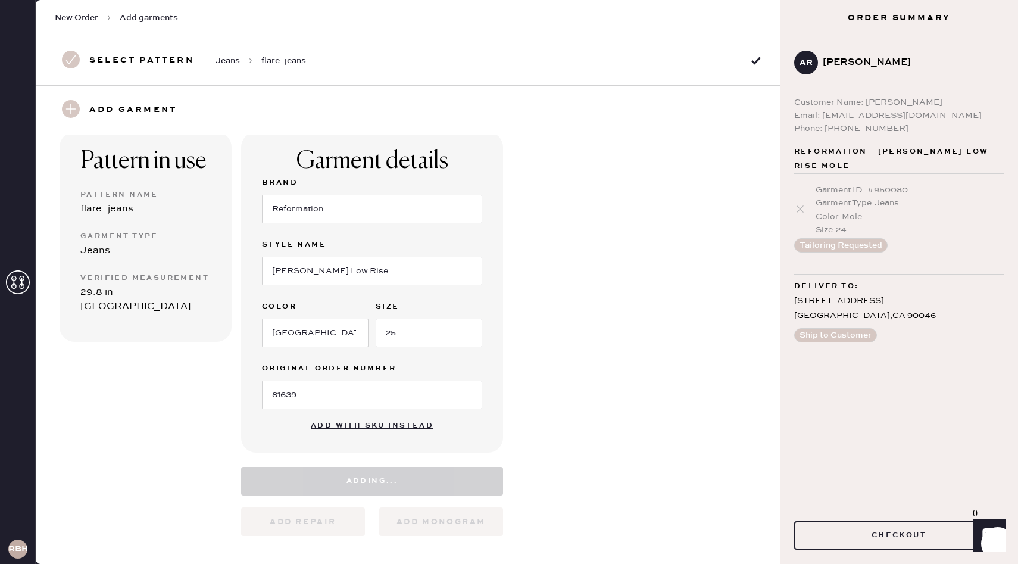
select select "2"
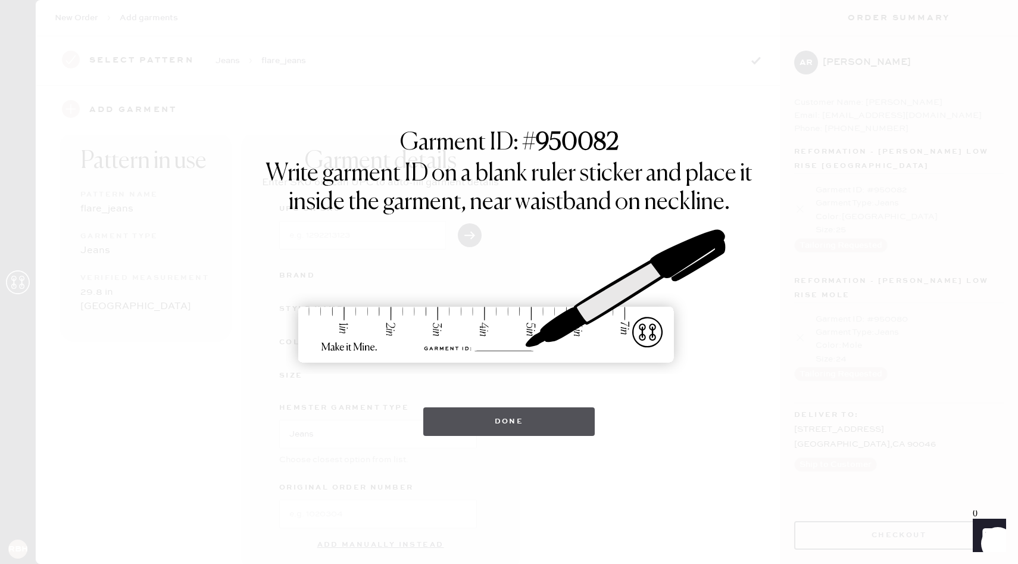
click at [489, 422] on button "Done" at bounding box center [509, 421] width 172 height 29
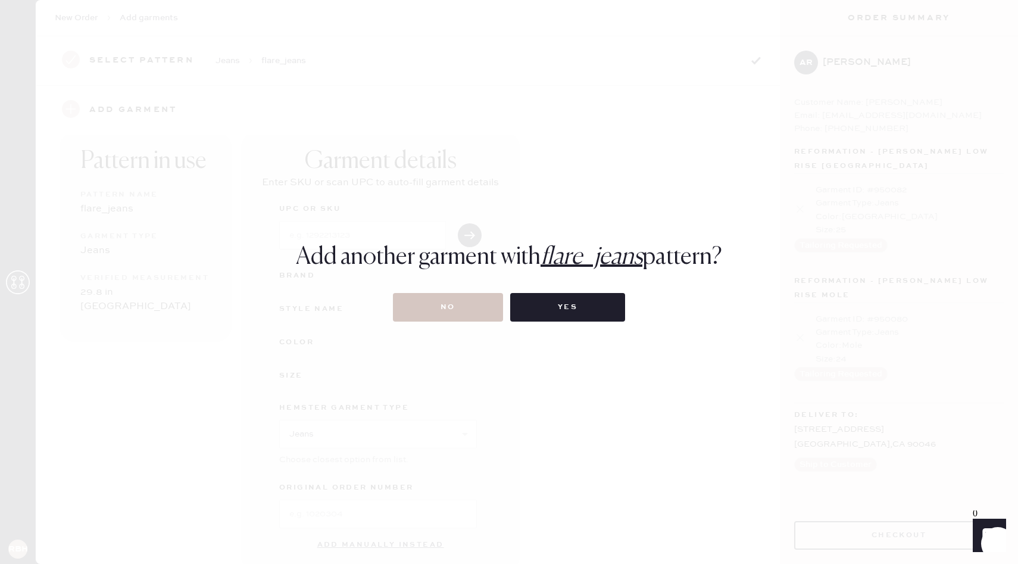
click at [461, 321] on div "Add another garment with flare_jeans pattern? No Yes" at bounding box center [509, 282] width 1018 height 564
click at [454, 310] on button "No" at bounding box center [448, 307] width 110 height 29
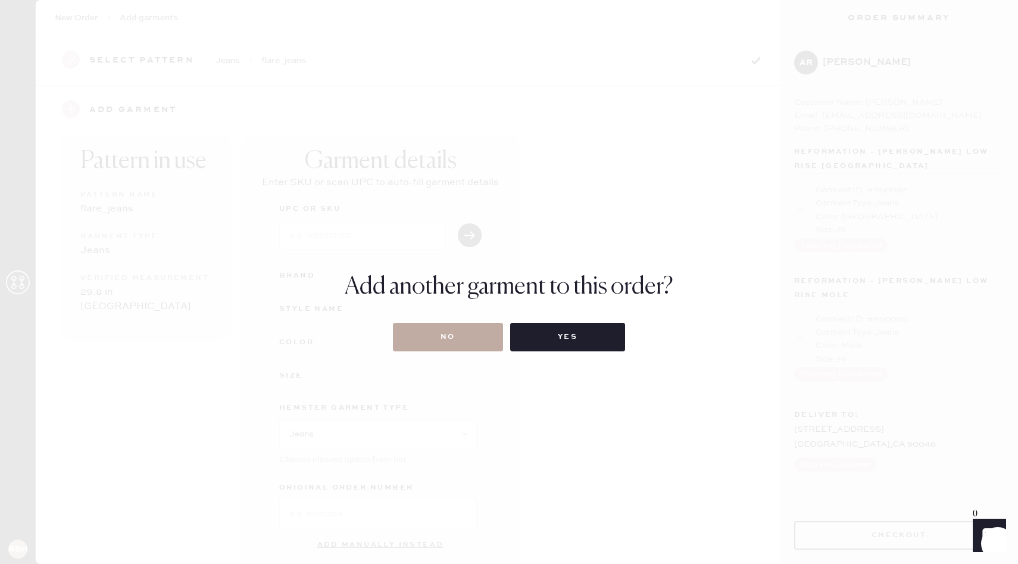
click at [459, 330] on button "No" at bounding box center [448, 337] width 110 height 29
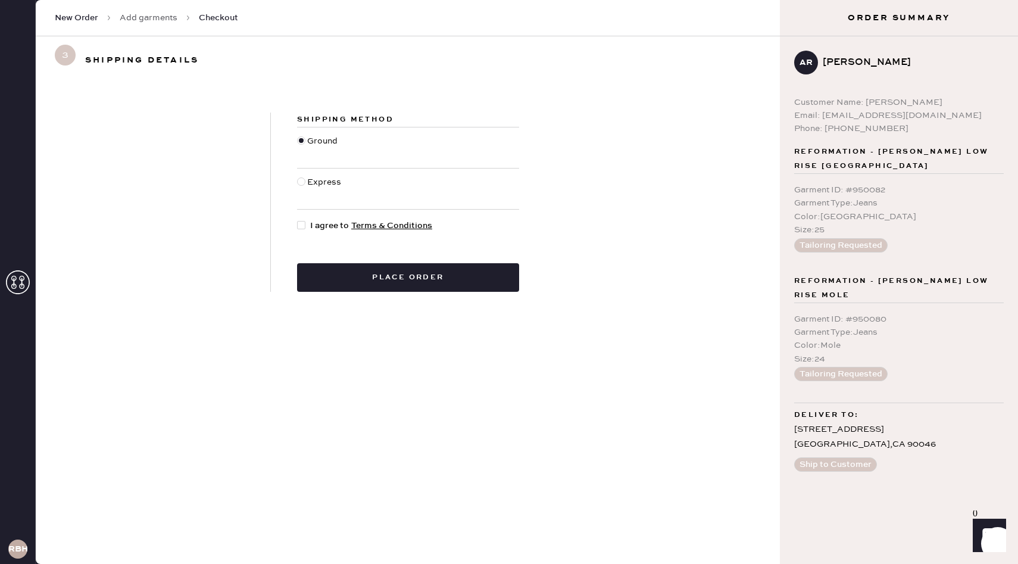
click at [302, 226] on div at bounding box center [301, 225] width 8 height 8
click at [298, 220] on input "I agree to Terms & Conditions" at bounding box center [297, 219] width 1 height 1
checkbox input "true"
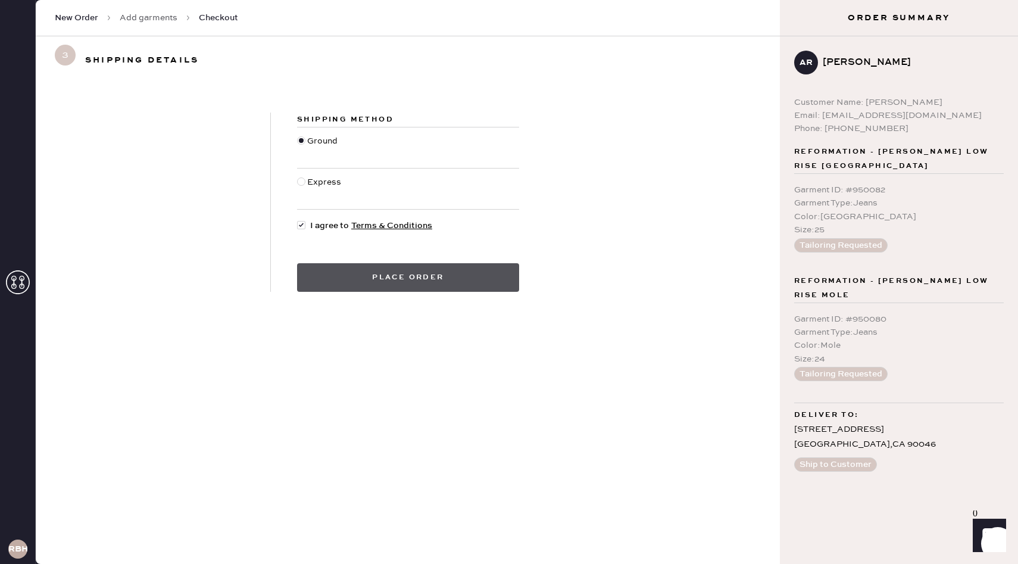
click at [455, 285] on button "Place order" at bounding box center [408, 277] width 222 height 29
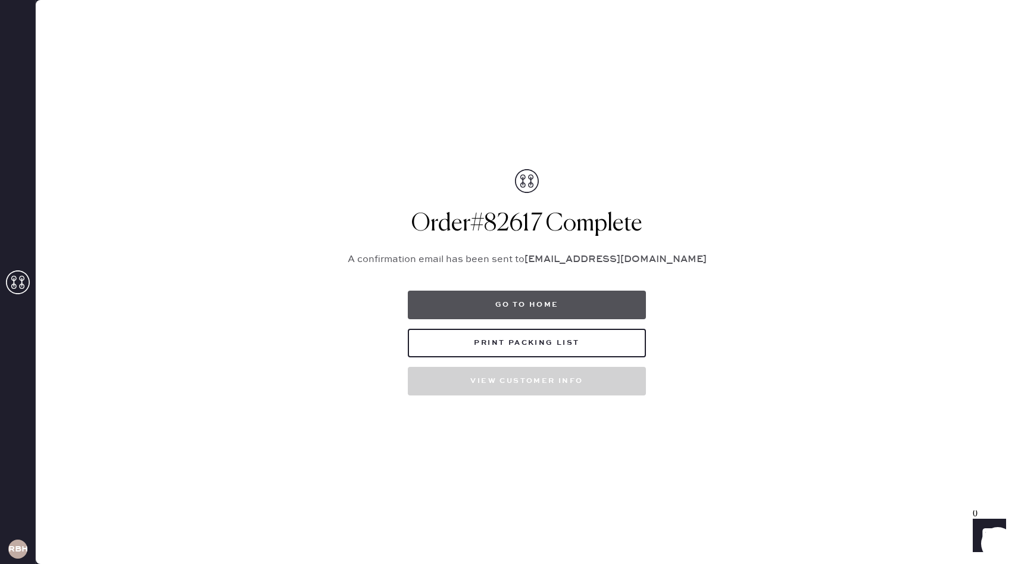
click at [498, 299] on button "Go to home" at bounding box center [527, 304] width 238 height 29
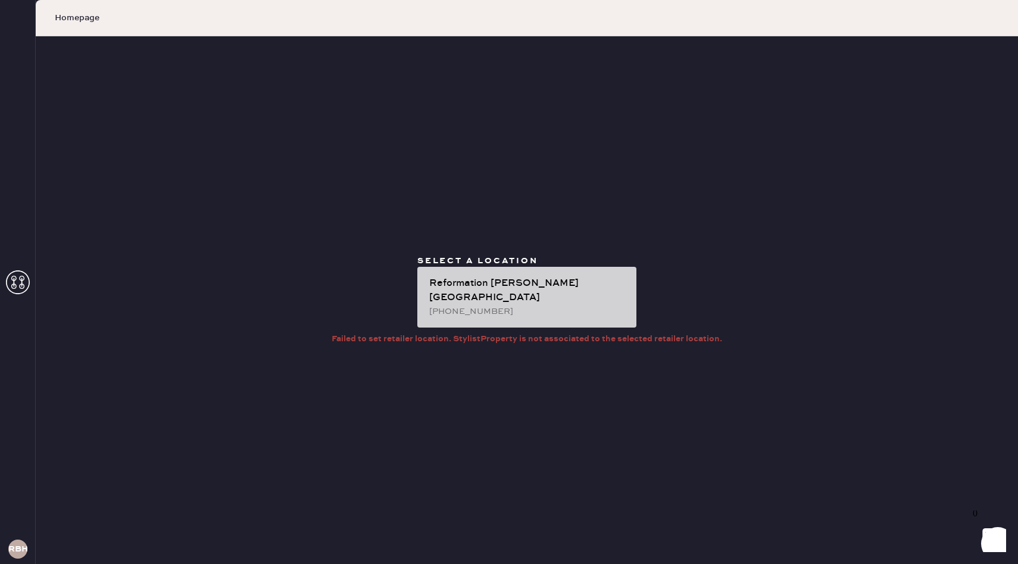
click at [559, 305] on div "[PHONE_NUMBER]" at bounding box center [528, 311] width 198 height 13
